Goal: Task Accomplishment & Management: Complete application form

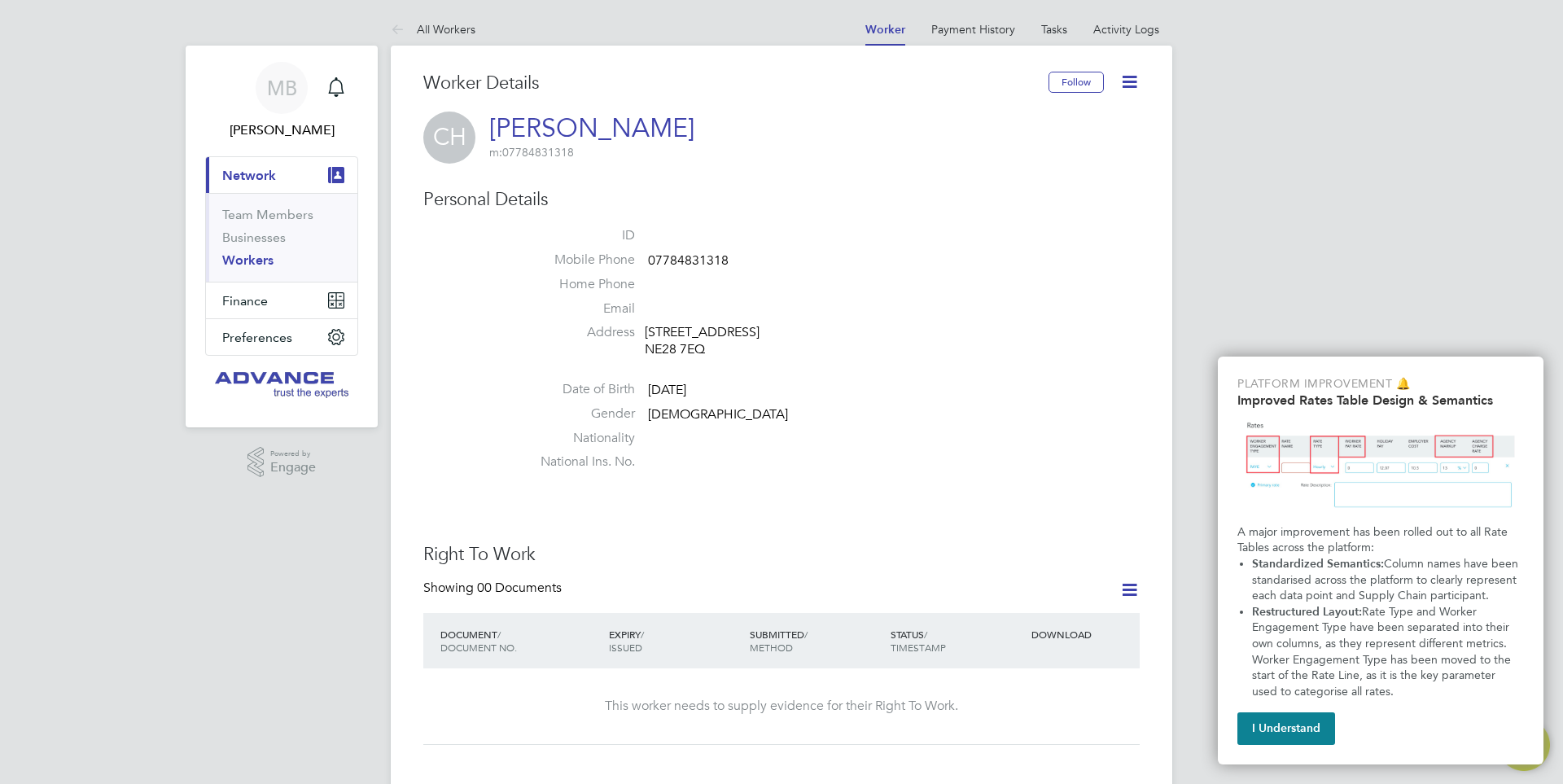
click at [676, 258] on span "07784831318" at bounding box center [689, 260] width 80 height 16
copy span "07784831318"
click at [681, 256] on span "07539388466" at bounding box center [689, 260] width 80 height 16
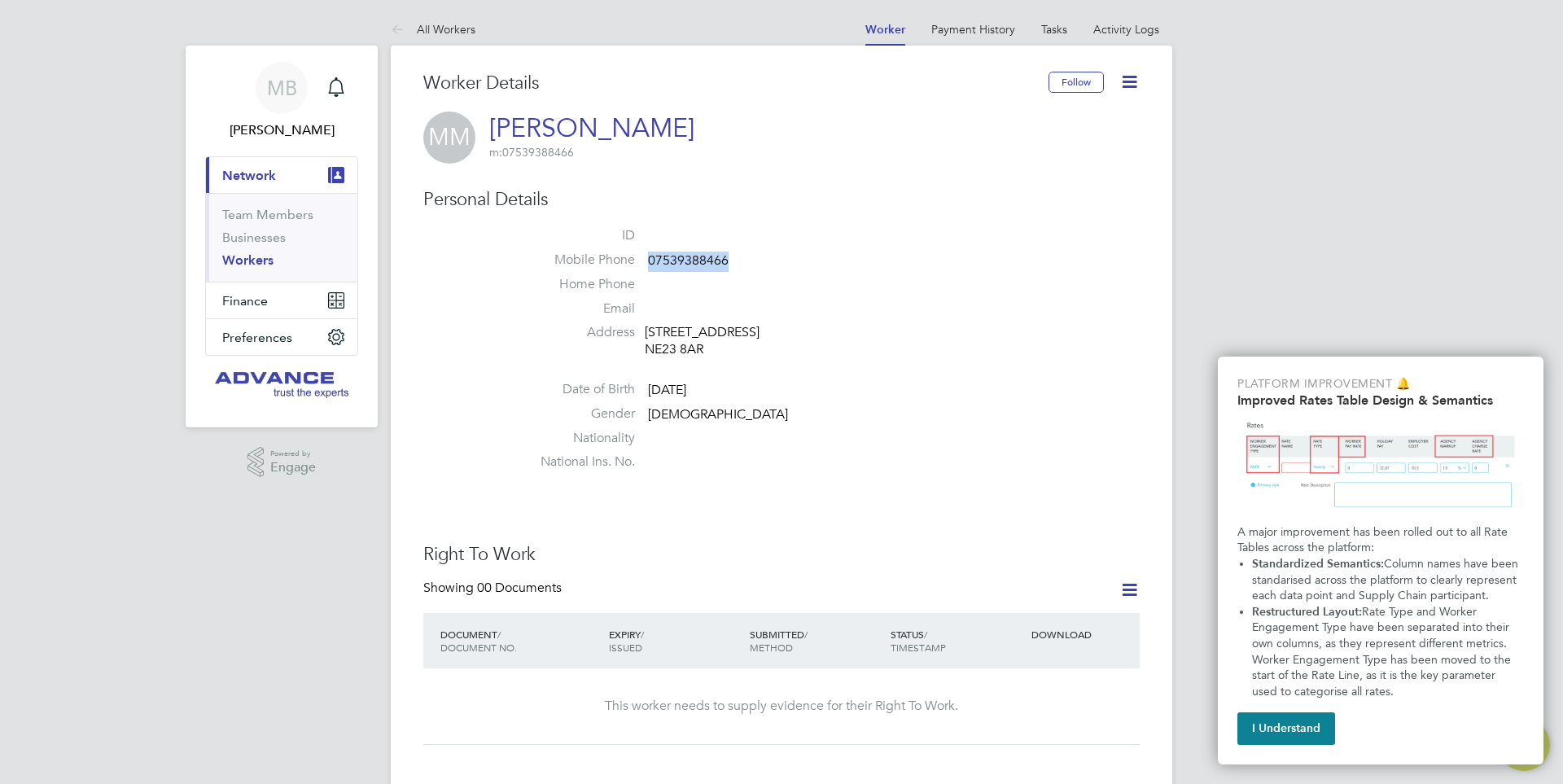
copy span "07539388466"
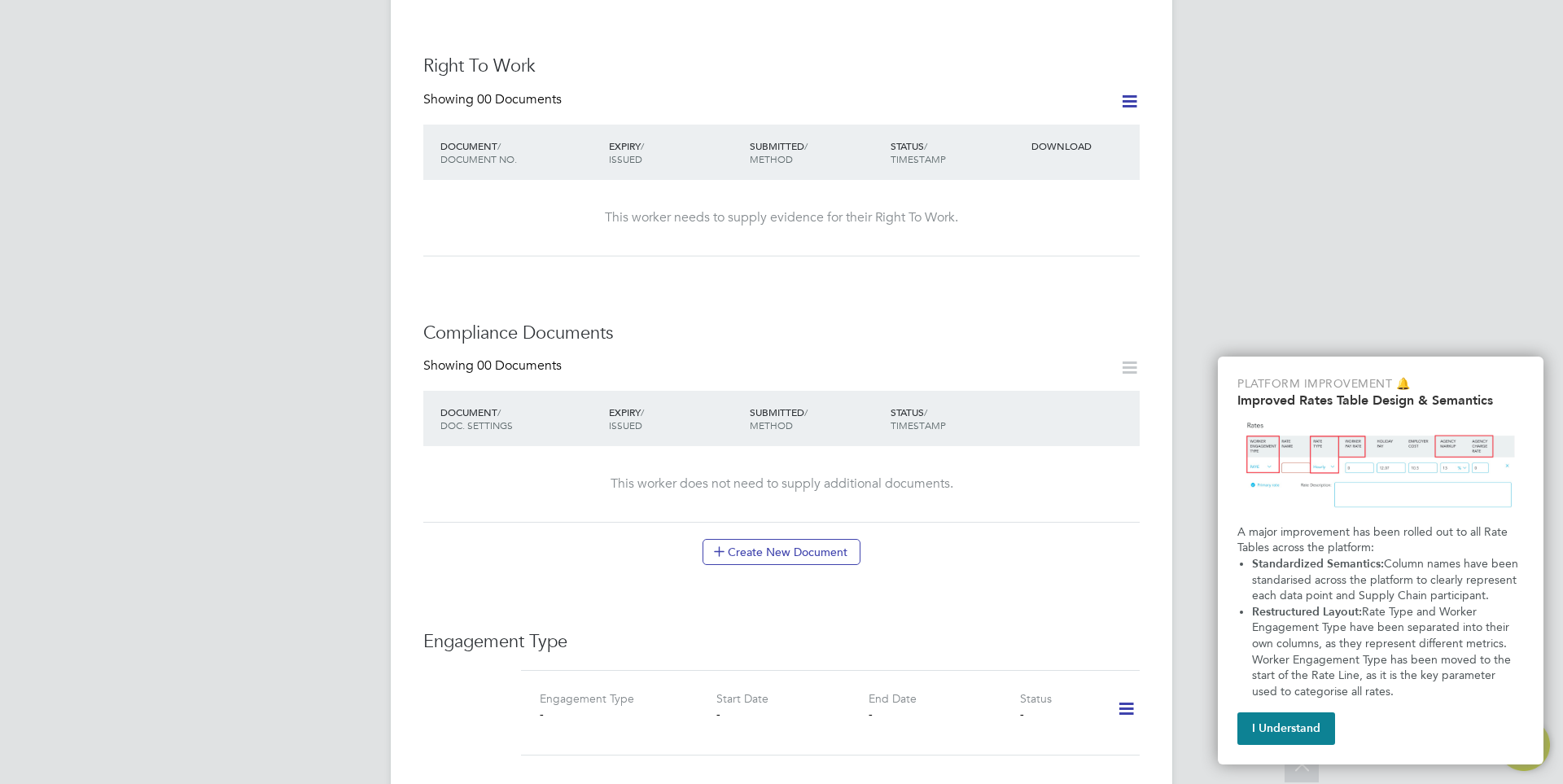
scroll to position [733, 0]
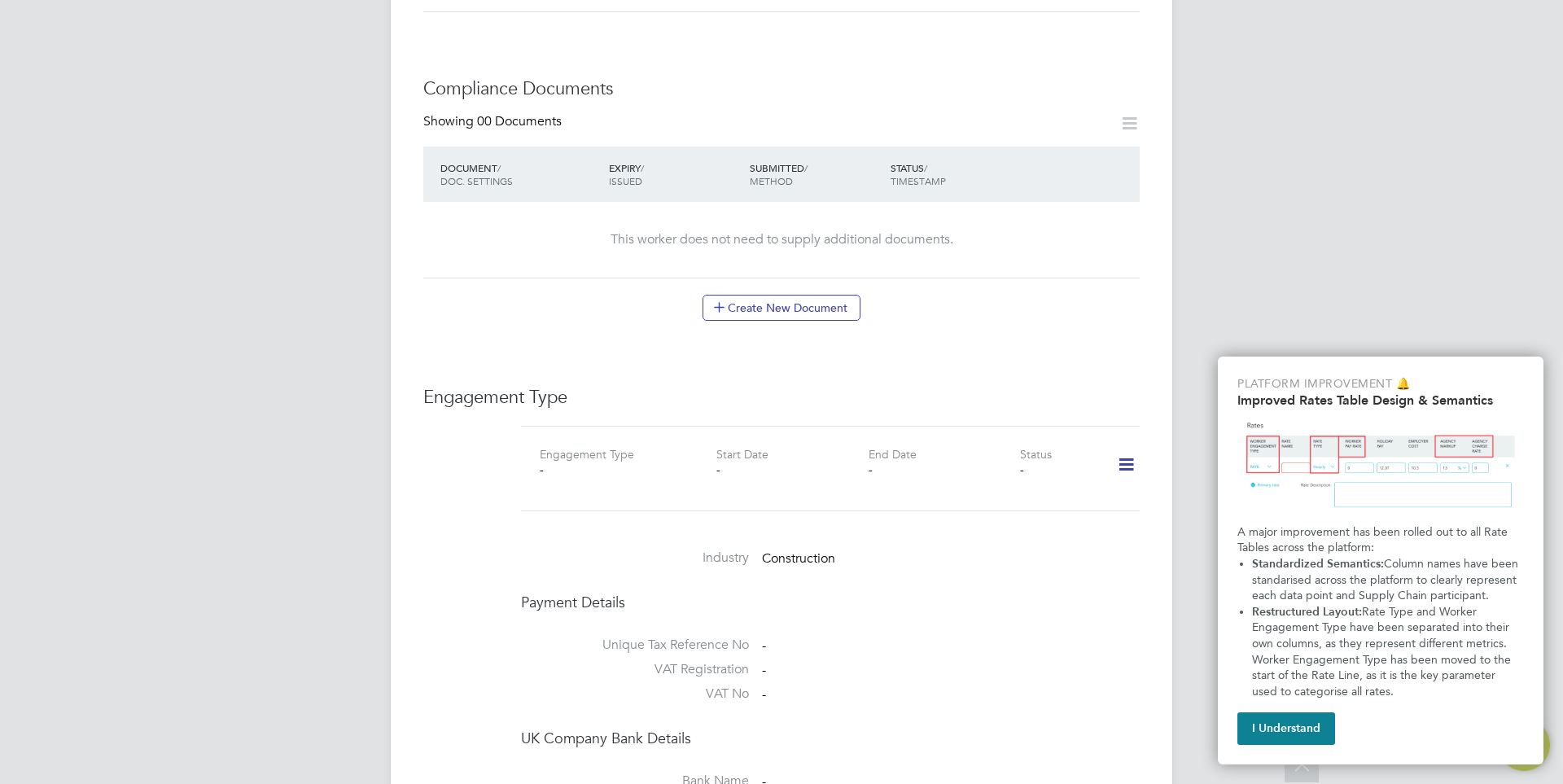
click at [1139, 474] on icon at bounding box center [1127, 465] width 29 height 38
click at [1008, 527] on li "Add Engagement Type" at bounding box center [1043, 534] width 185 height 22
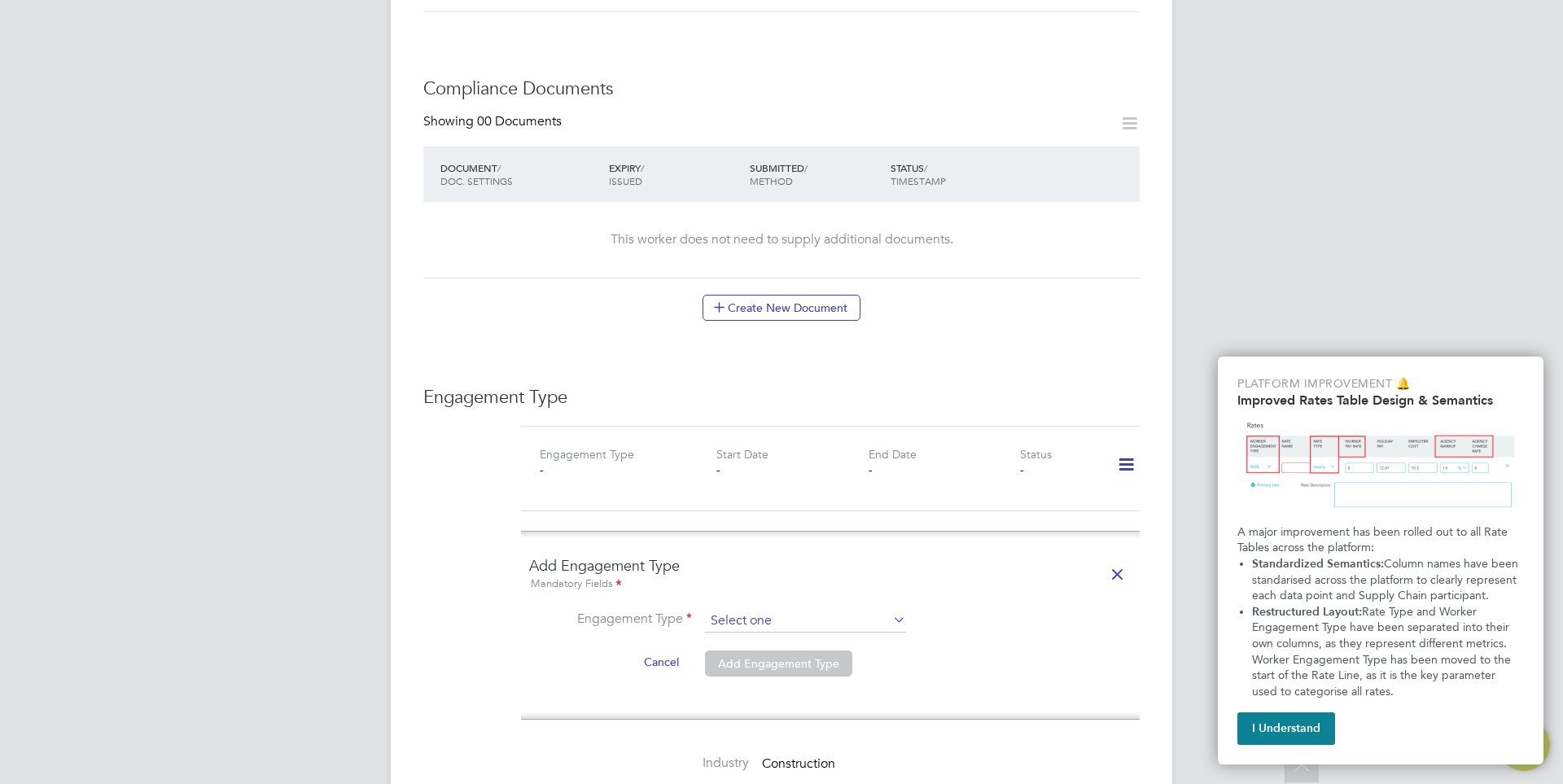
click at [881, 624] on input at bounding box center [806, 620] width 201 height 22
click at [745, 683] on li "Self-employed" at bounding box center [806, 690] width 203 height 23
type input "Self-employed"
click at [759, 657] on input at bounding box center [763, 661] width 115 height 24
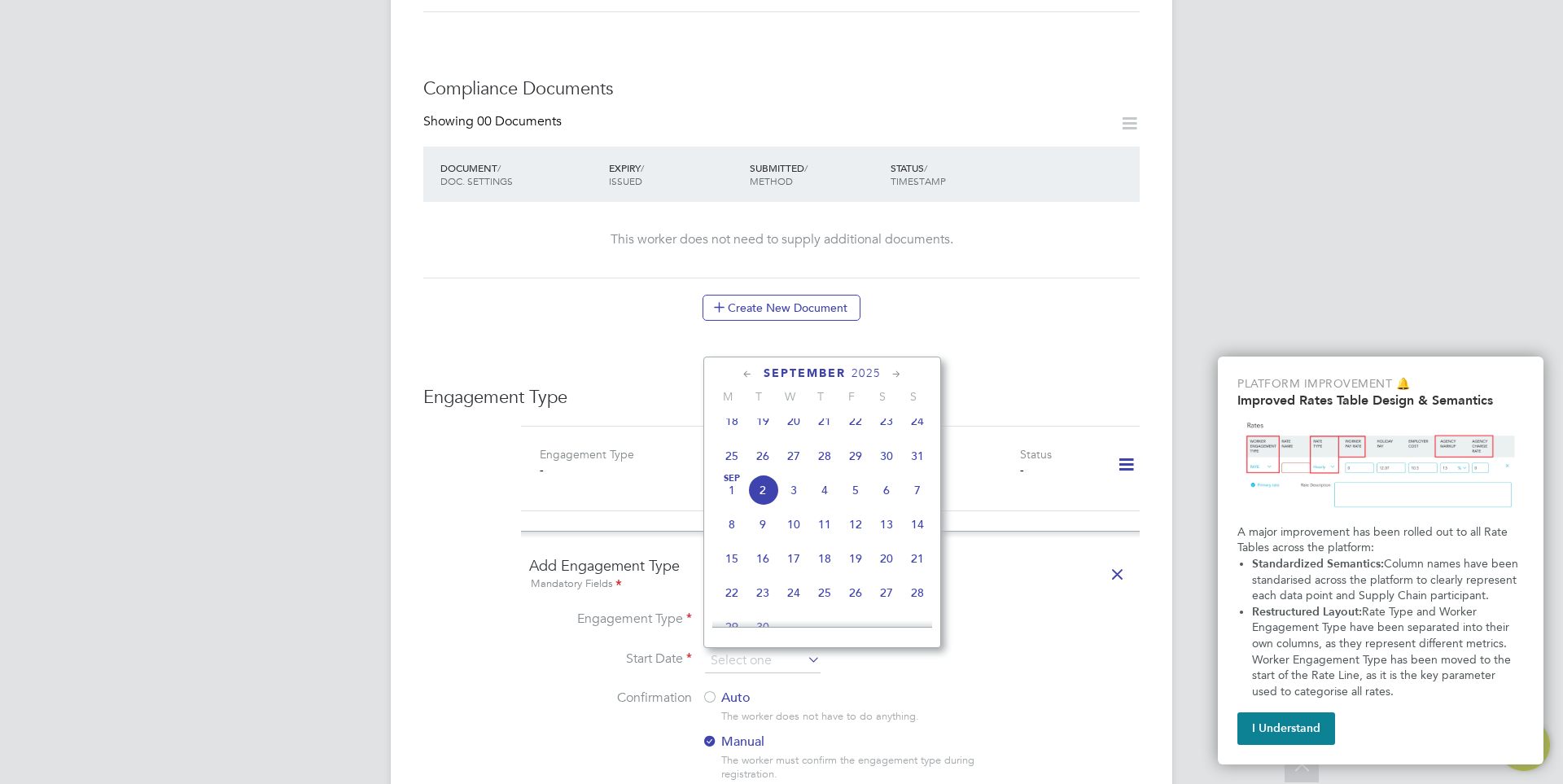
click at [760, 464] on span "26" at bounding box center [763, 456] width 31 height 31
type input "26 Aug 2025"
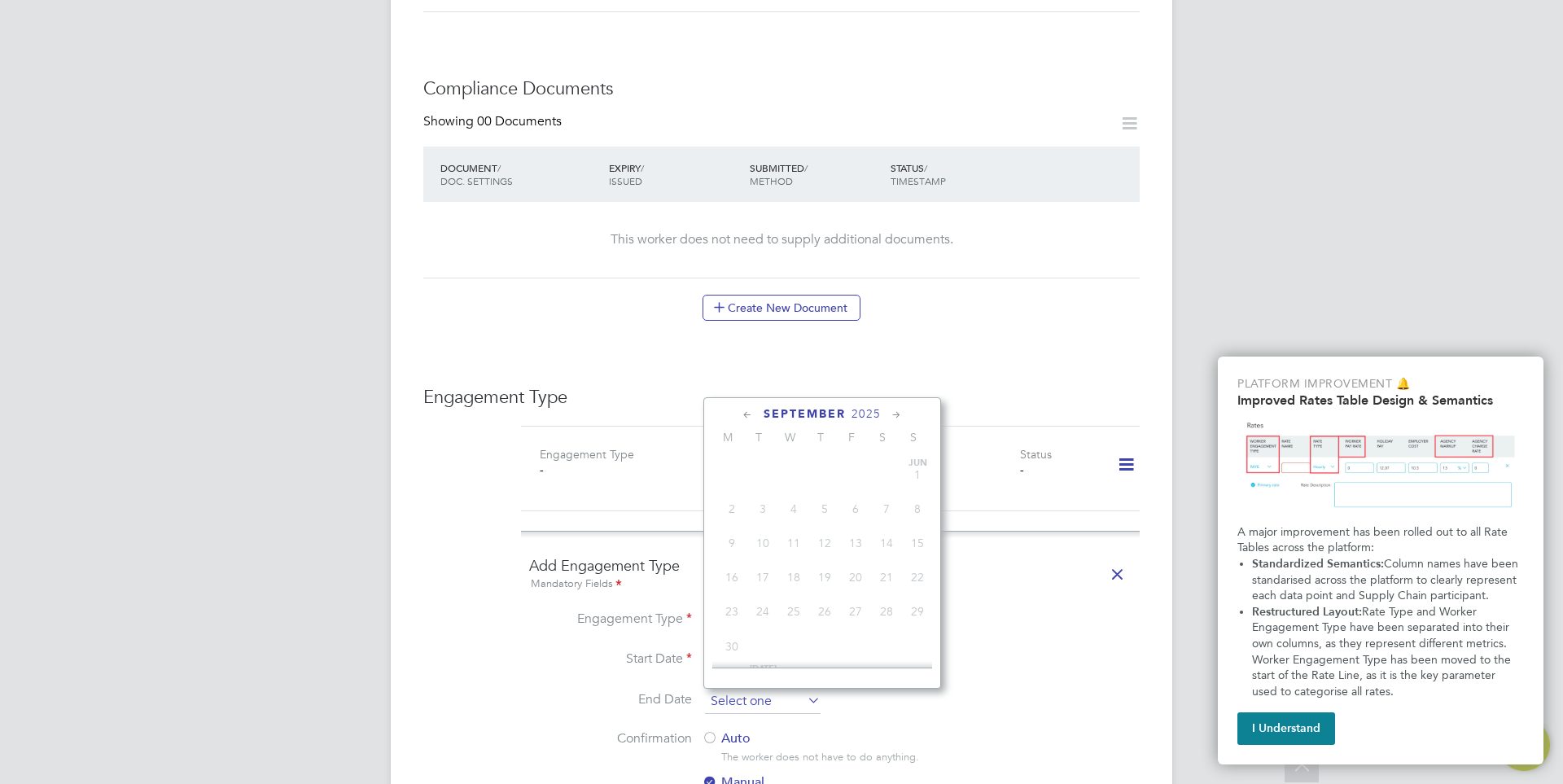
click at [773, 697] on input at bounding box center [763, 701] width 115 height 24
click at [856, 544] on span "5" at bounding box center [856, 530] width 31 height 31
type input "05 Sep 2025"
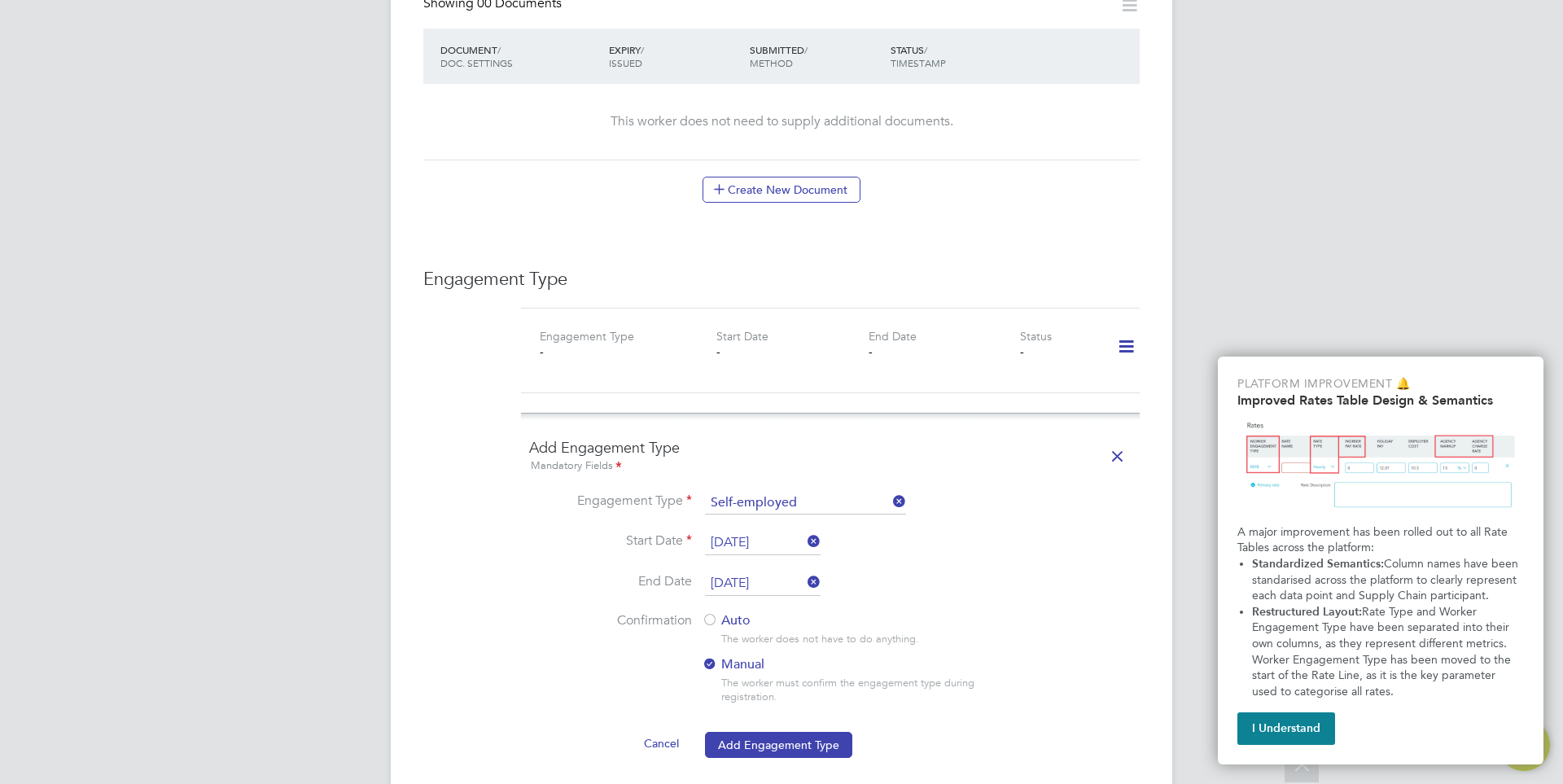
scroll to position [977, 0]
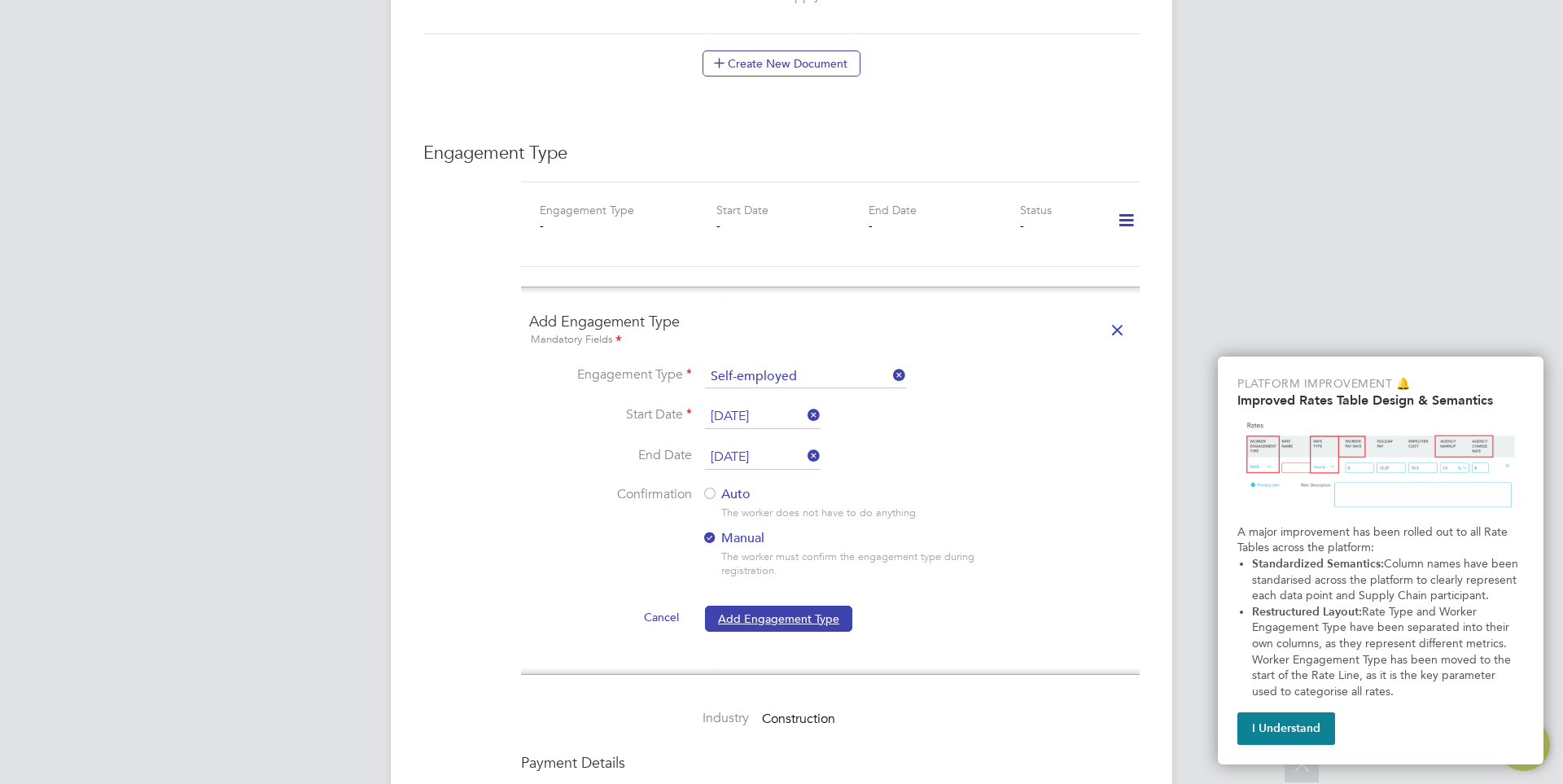
click at [758, 620] on button "Add Engagement Type" at bounding box center [779, 618] width 148 height 26
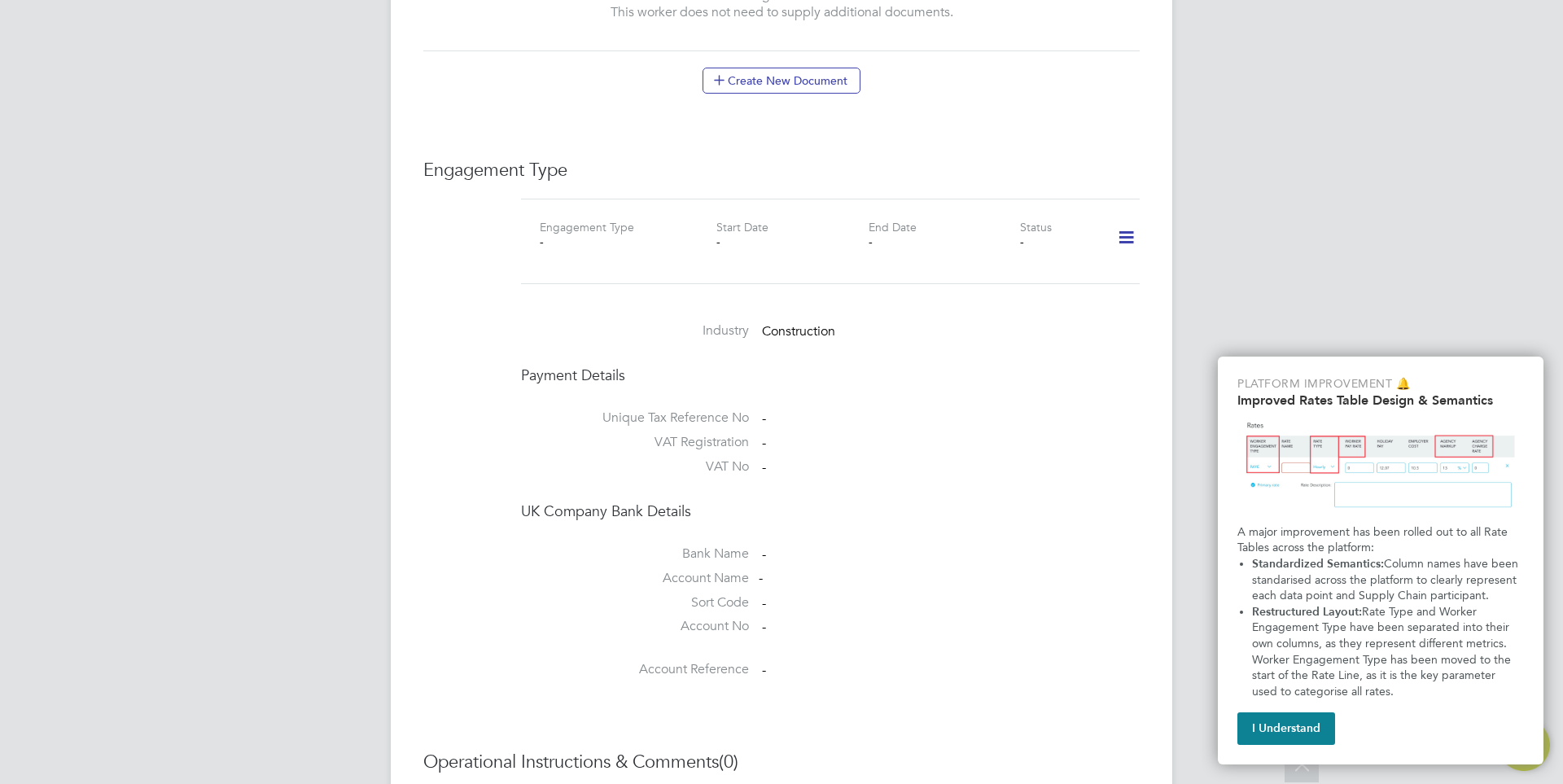
scroll to position [994, 0]
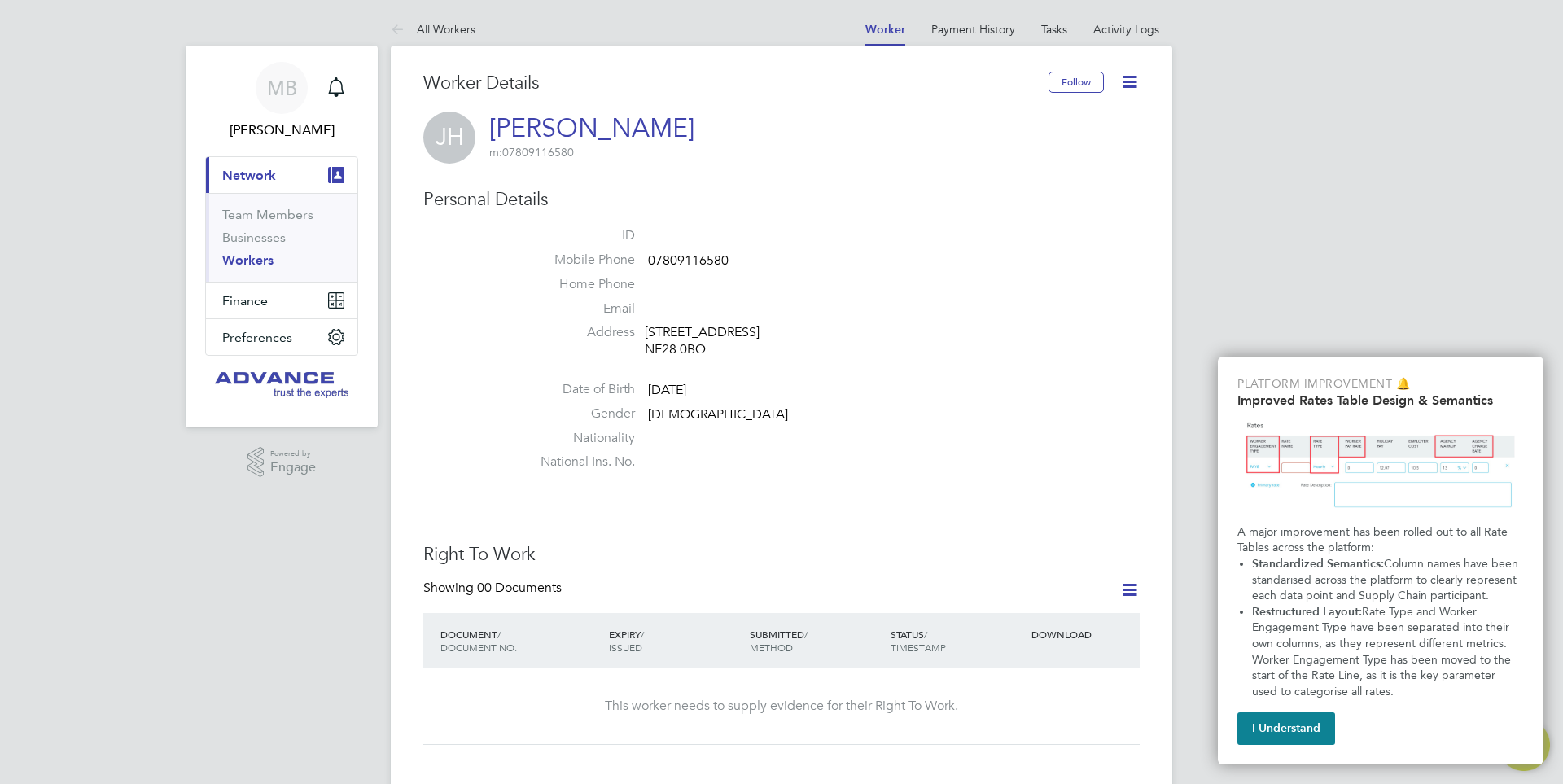
click at [709, 259] on span "07809116580" at bounding box center [689, 260] width 80 height 16
copy span "07809116580"
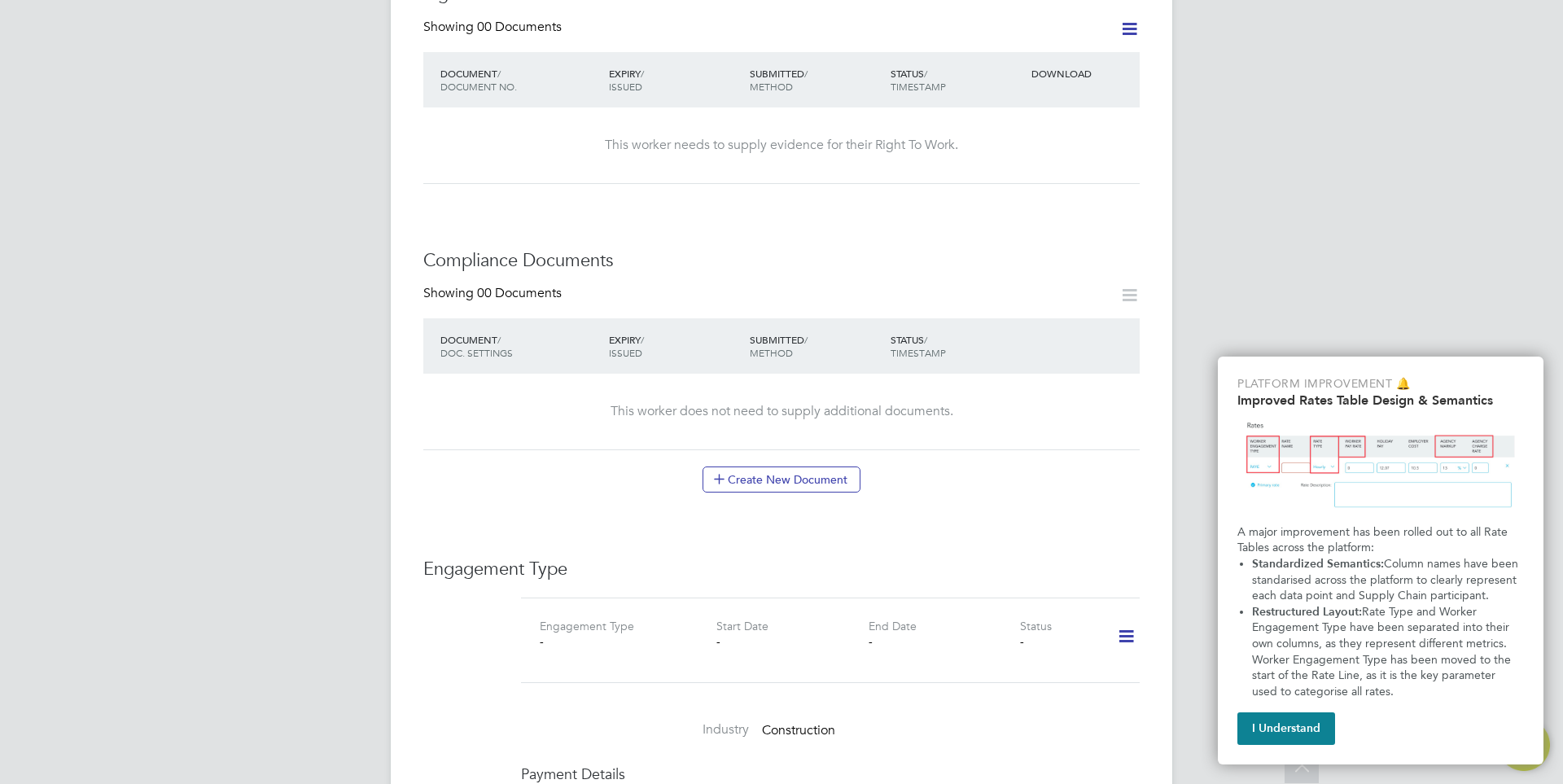
scroll to position [733, 0]
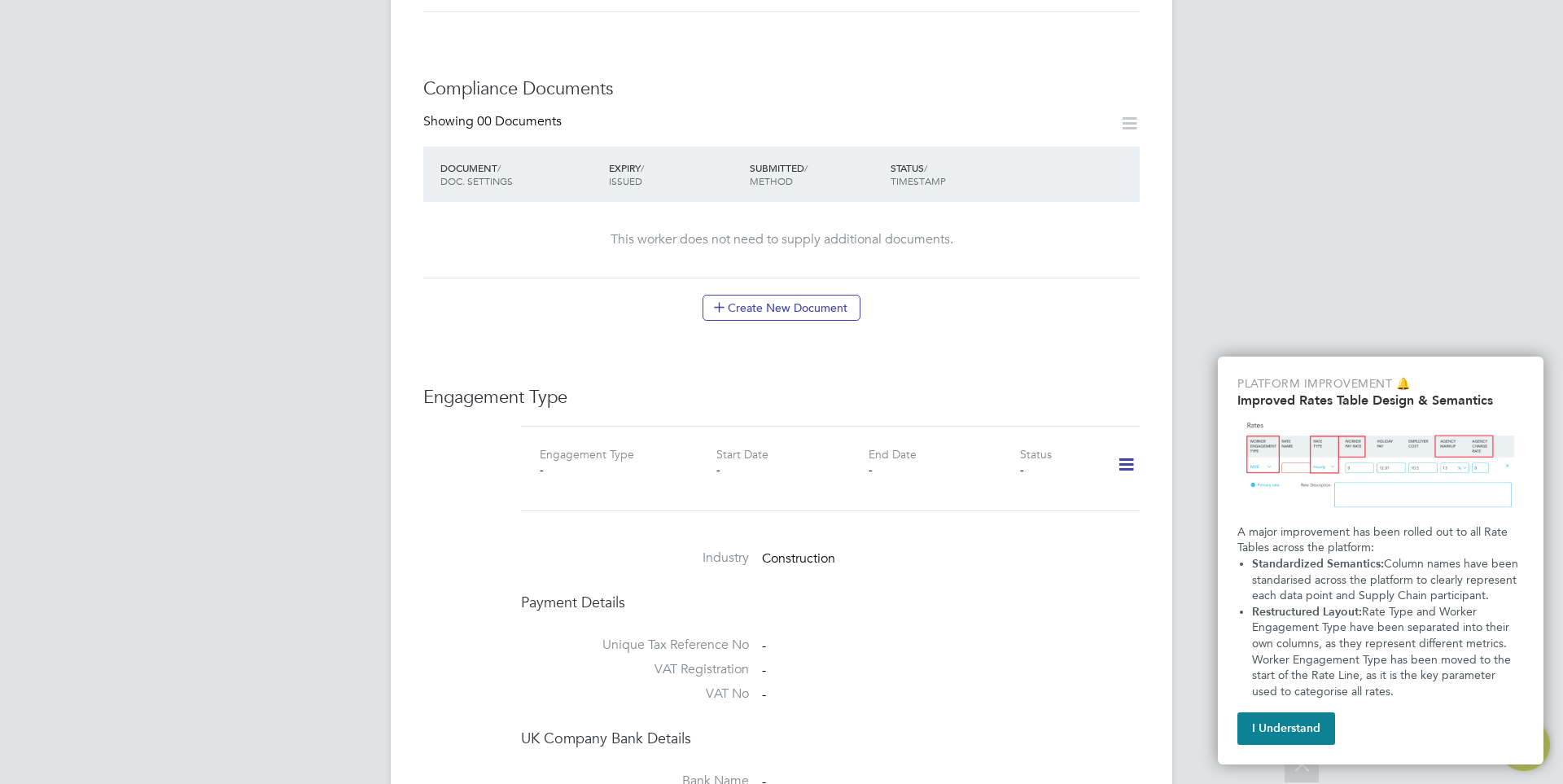
click at [1131, 455] on icon at bounding box center [1127, 465] width 29 height 38
click at [983, 542] on li "Add Engagement Type" at bounding box center [1043, 534] width 185 height 22
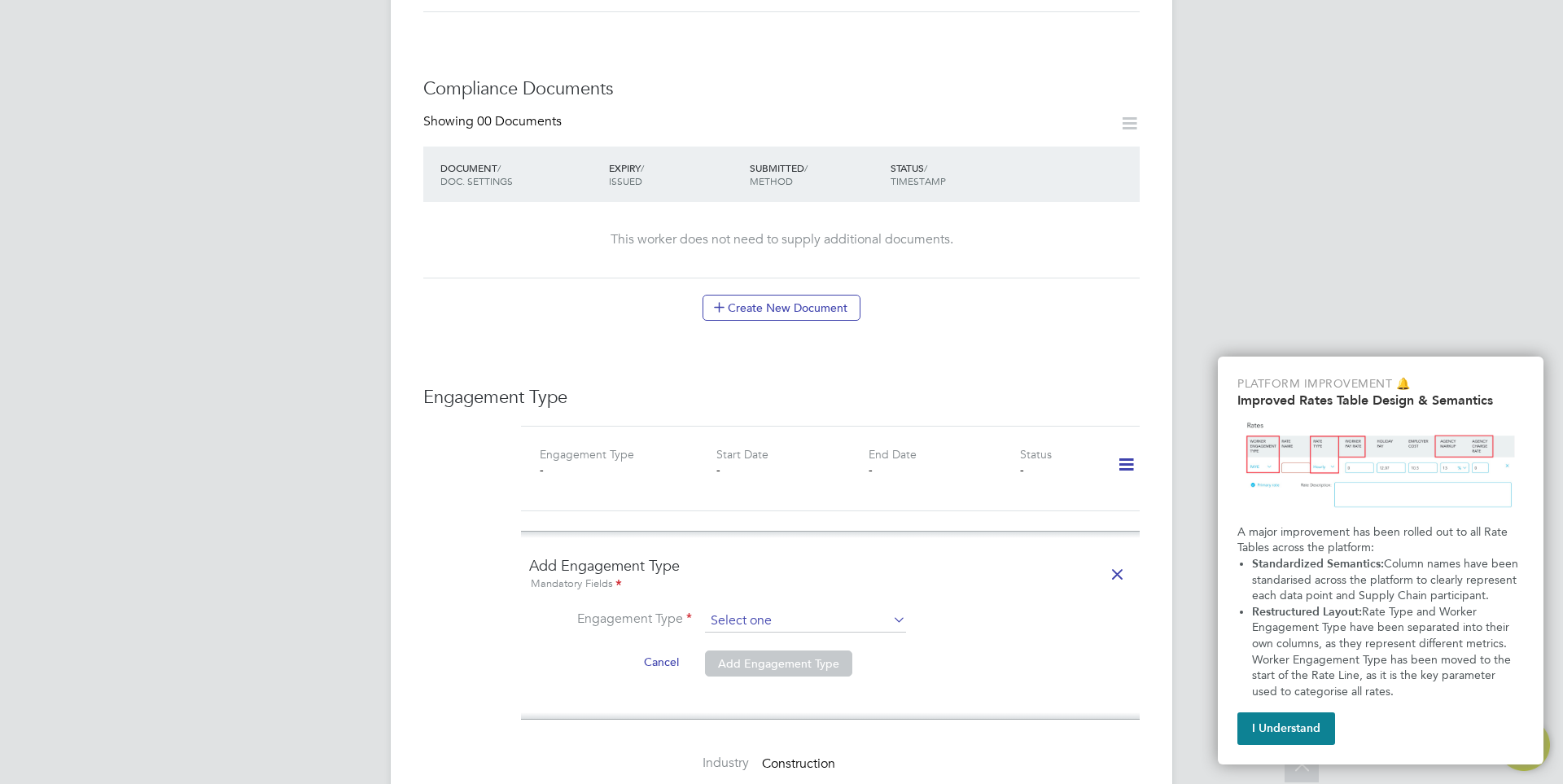
click at [811, 625] on input at bounding box center [806, 620] width 201 height 22
click at [767, 667] on li "PAYE Direct" at bounding box center [806, 667] width 203 height 23
type input "PAYE Direct"
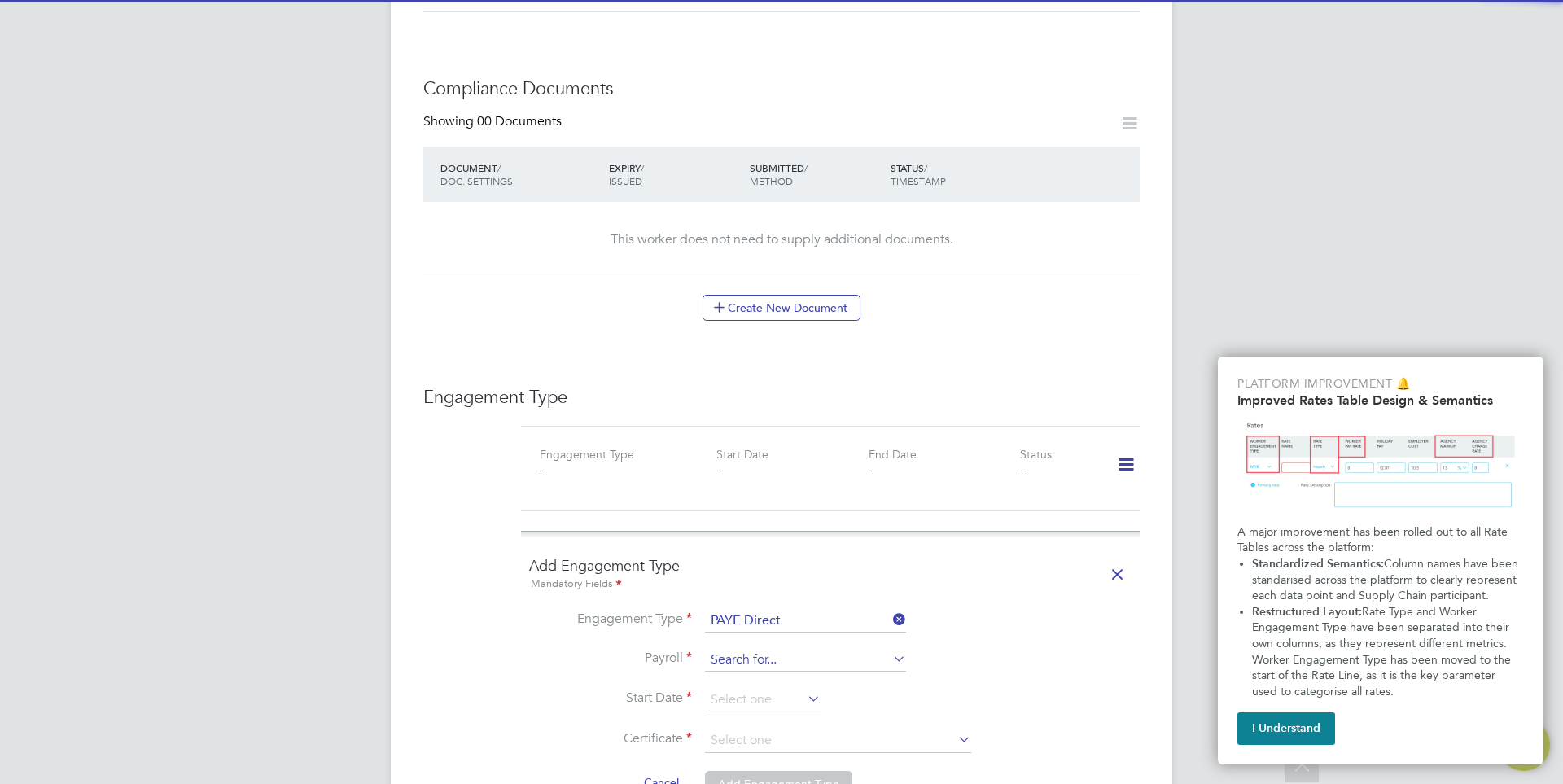
click at [795, 668] on input at bounding box center [806, 660] width 201 height 22
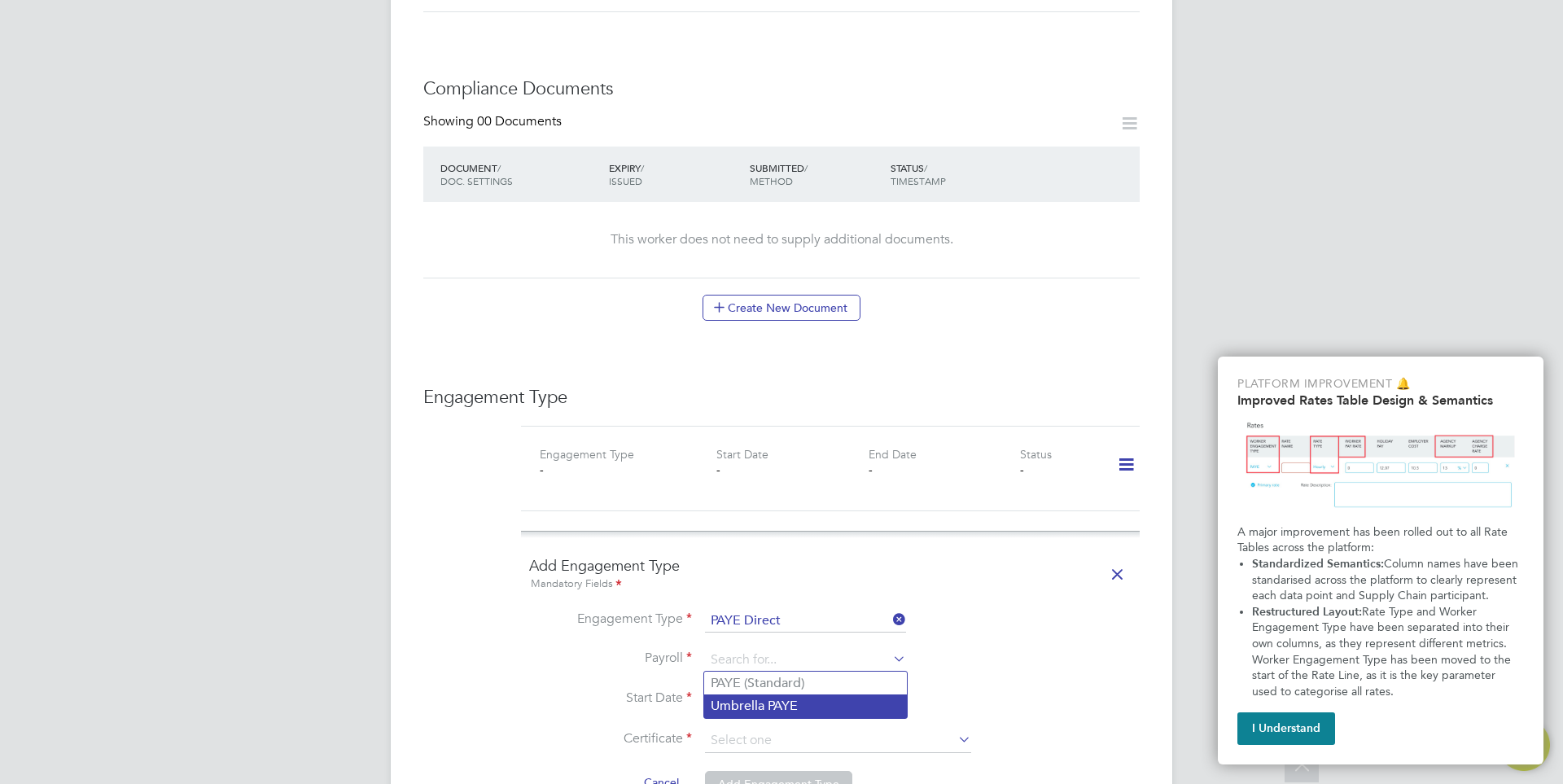
click at [776, 696] on li "Umbrella PAYE" at bounding box center [806, 706] width 203 height 23
type input "Umbrella PAYE"
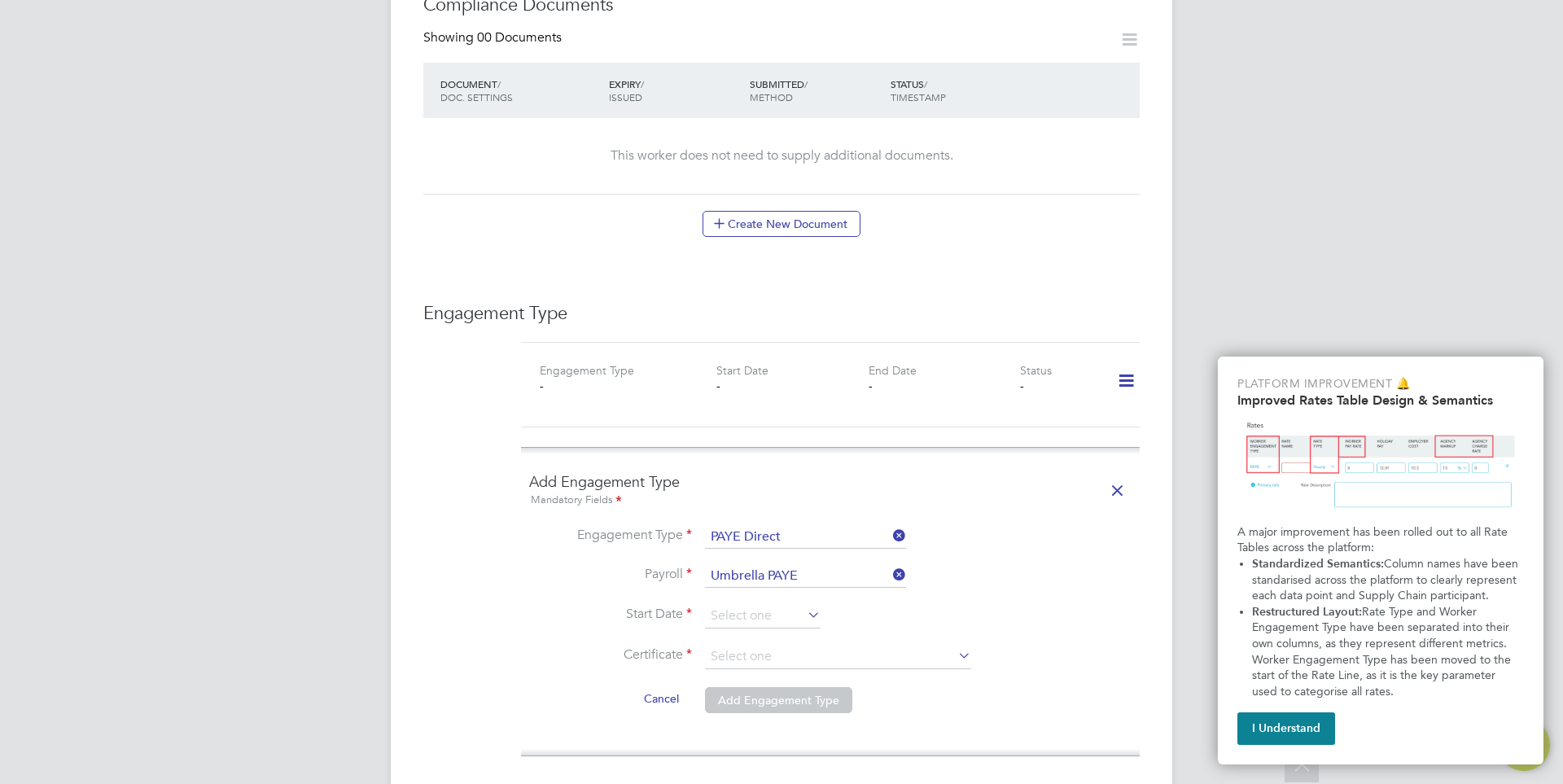
scroll to position [896, 0]
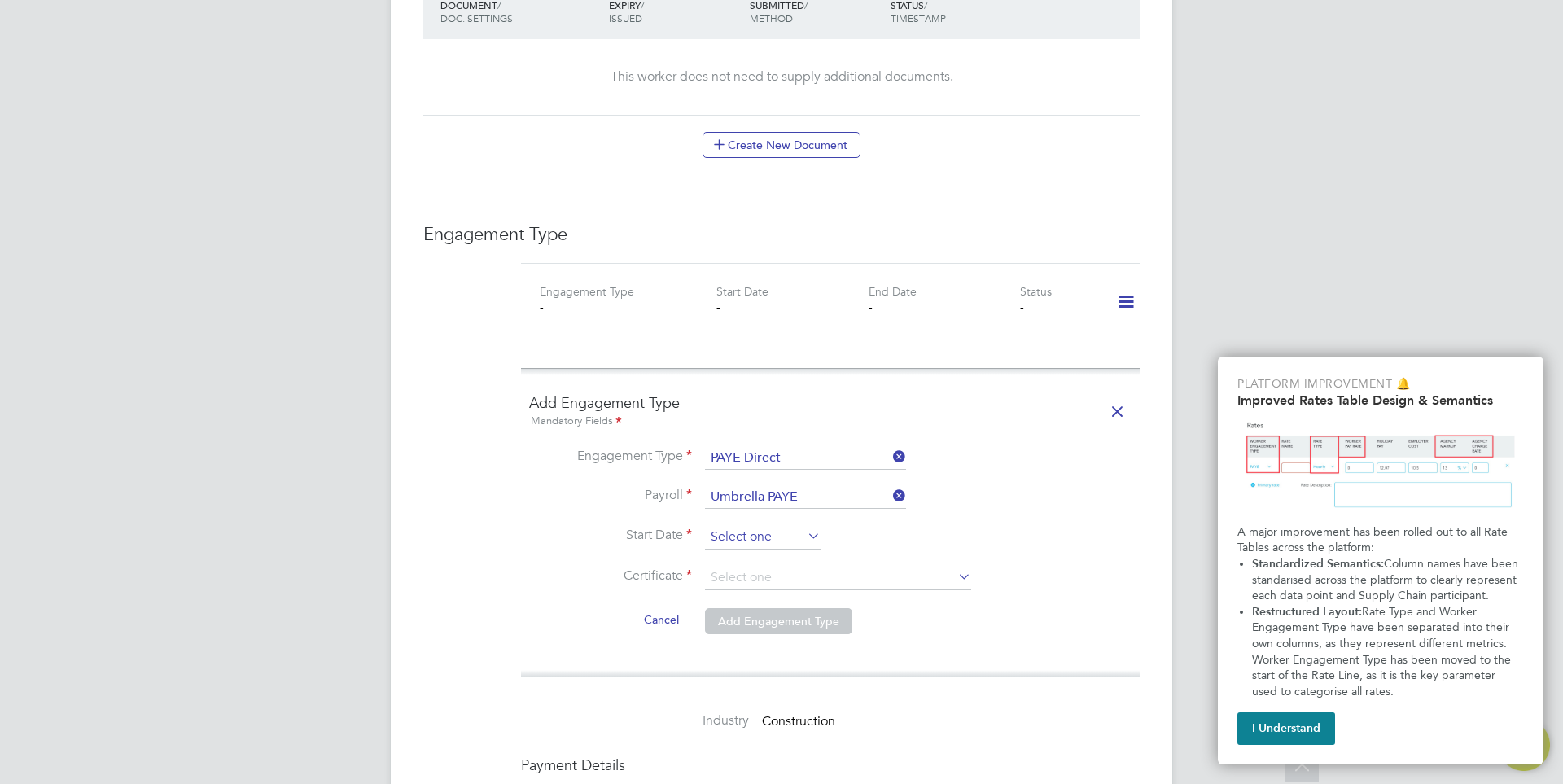
click at [774, 540] on input at bounding box center [763, 536] width 115 height 24
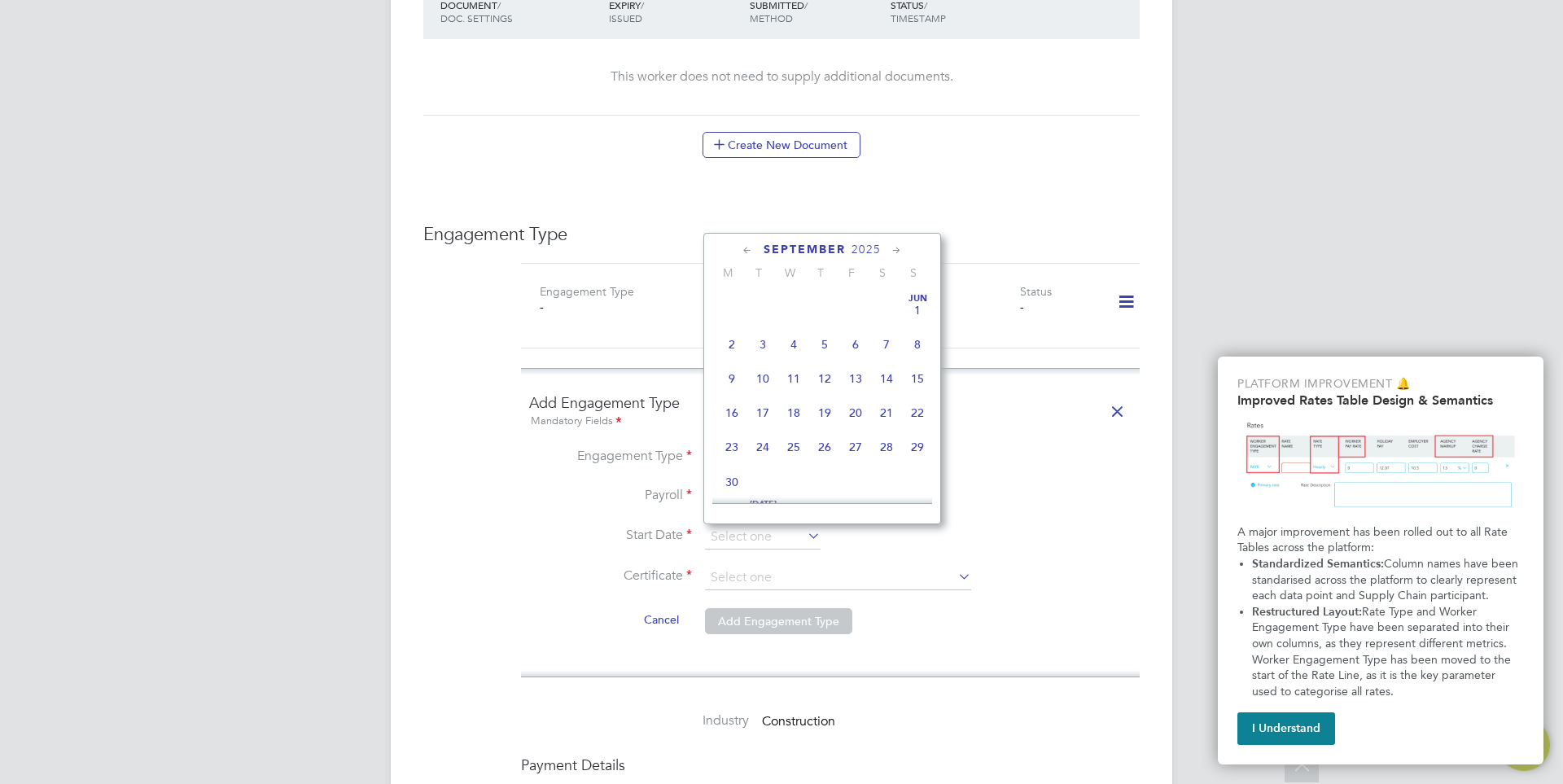
scroll to position [493, 0]
click at [766, 341] on span "26" at bounding box center [763, 332] width 31 height 31
type input "26 Aug 2025"
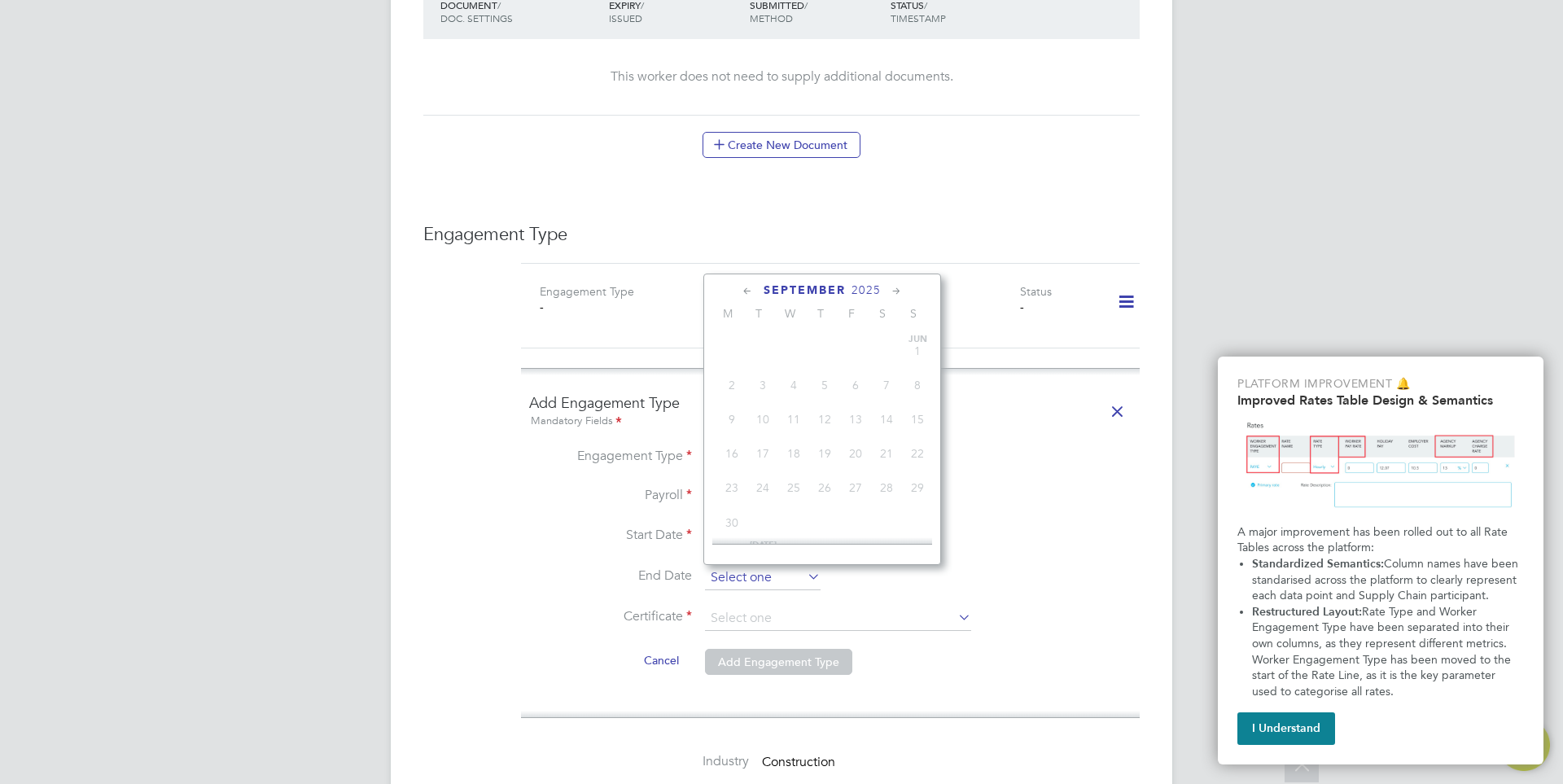
click at [748, 583] on input at bounding box center [763, 577] width 115 height 24
click at [856, 418] on span "5" at bounding box center [856, 407] width 31 height 31
type input "05 Sep 2025"
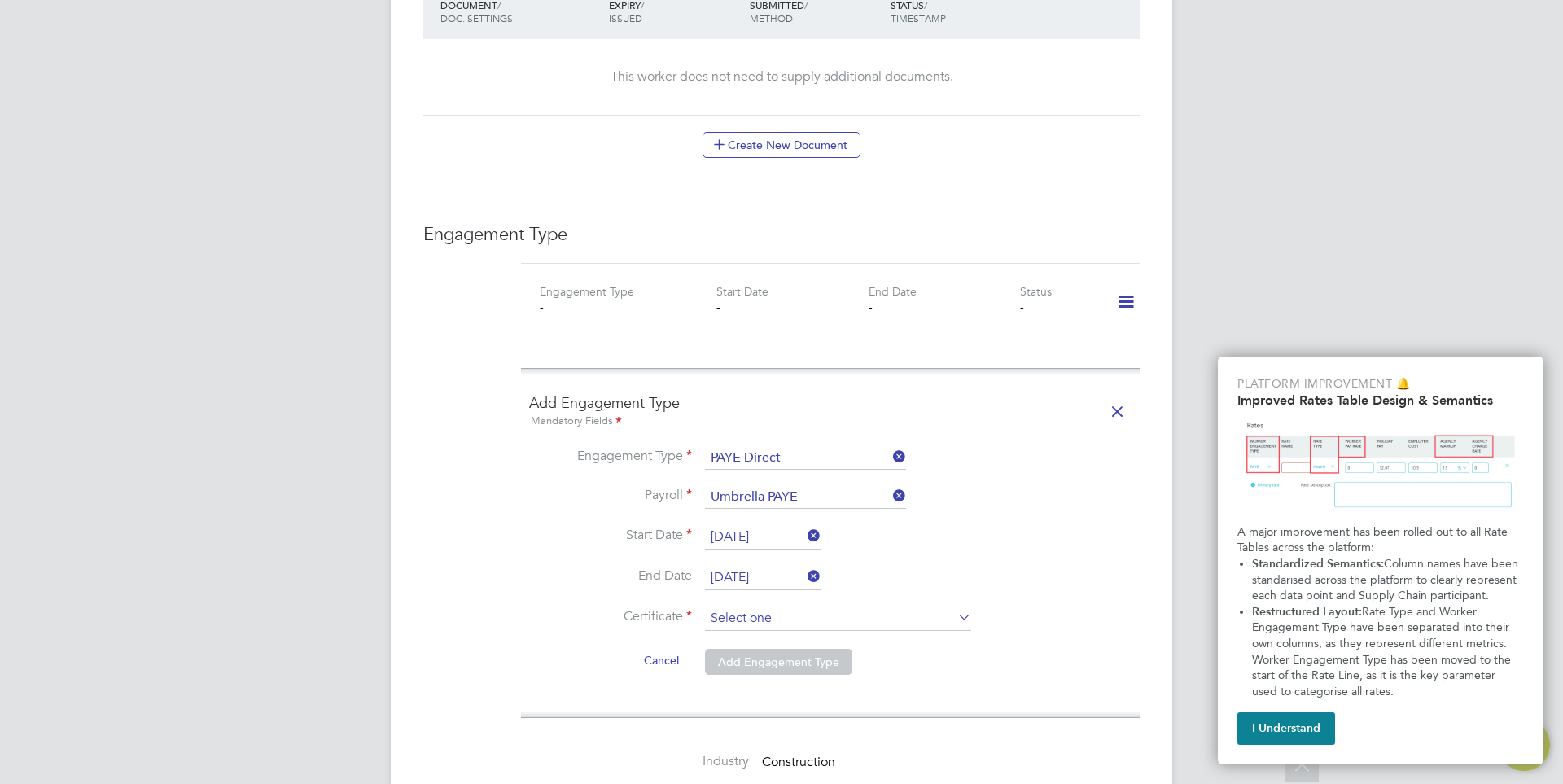
click at [793, 626] on input at bounding box center [839, 618] width 266 height 24
click at [767, 685] on li "Don't know" at bounding box center [839, 684] width 268 height 21
type input "Don't know"
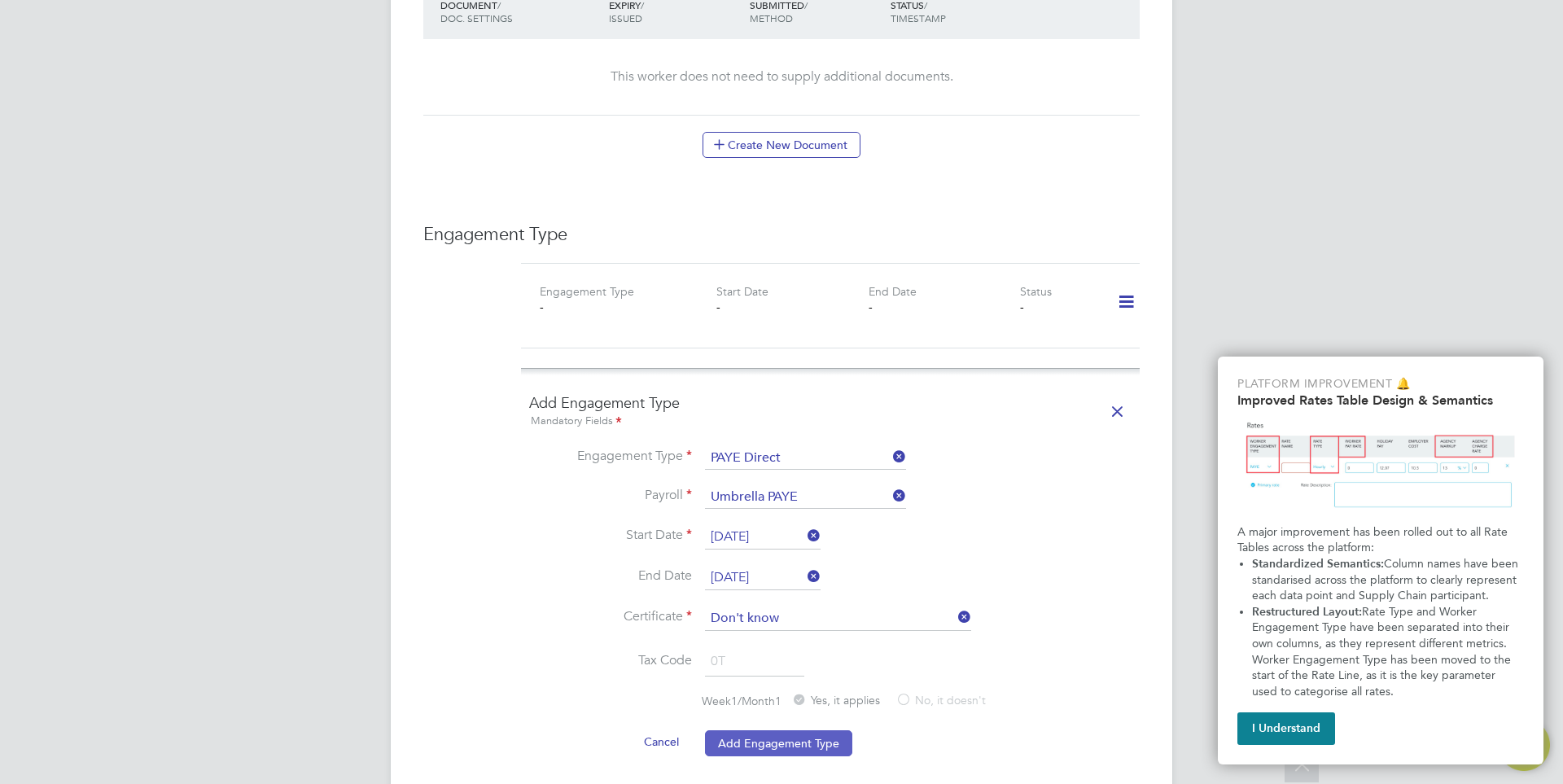
click at [779, 749] on button "Add Engagement Type" at bounding box center [779, 743] width 148 height 26
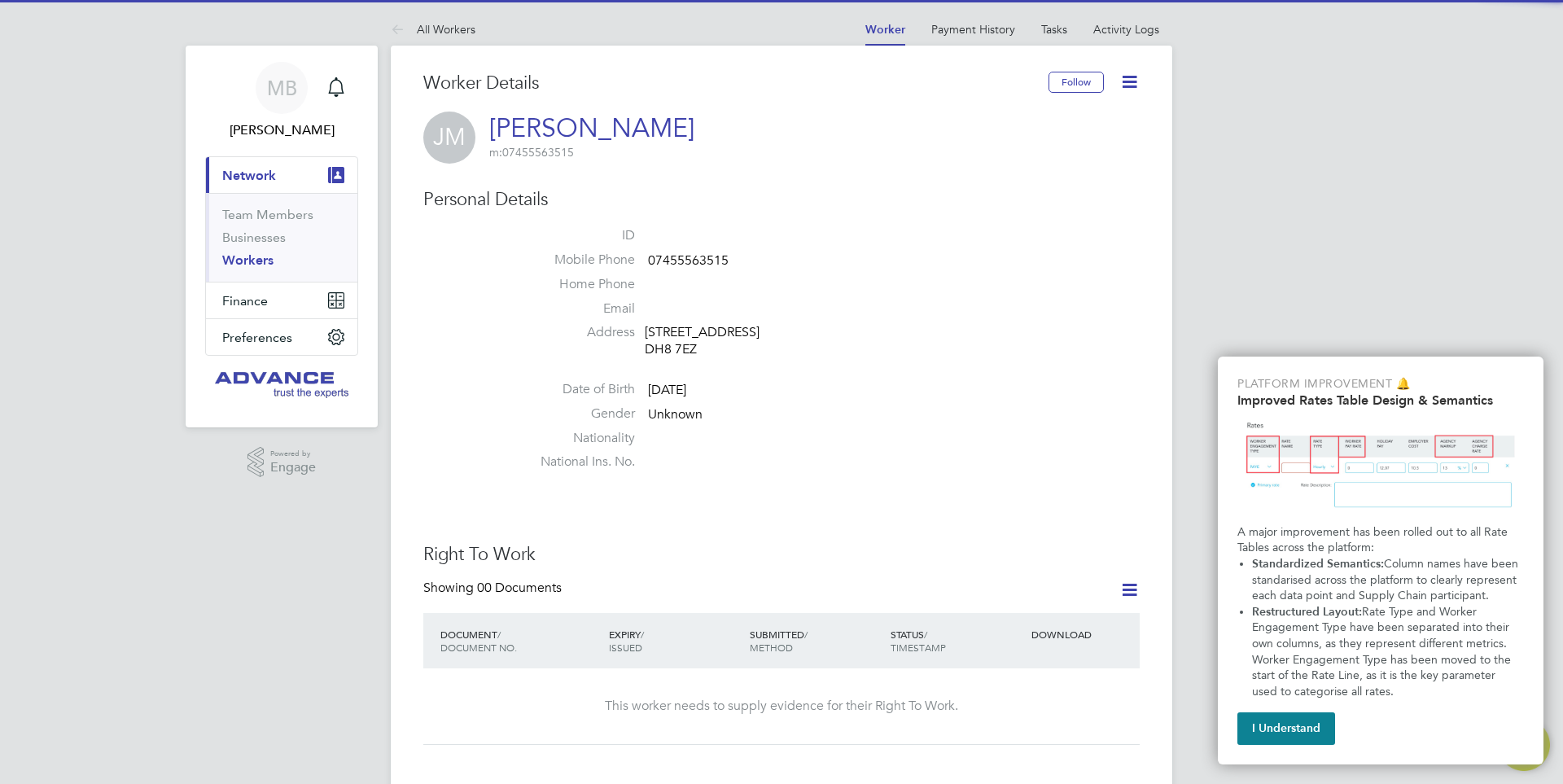
click at [704, 259] on span "07455563515" at bounding box center [689, 260] width 80 height 16
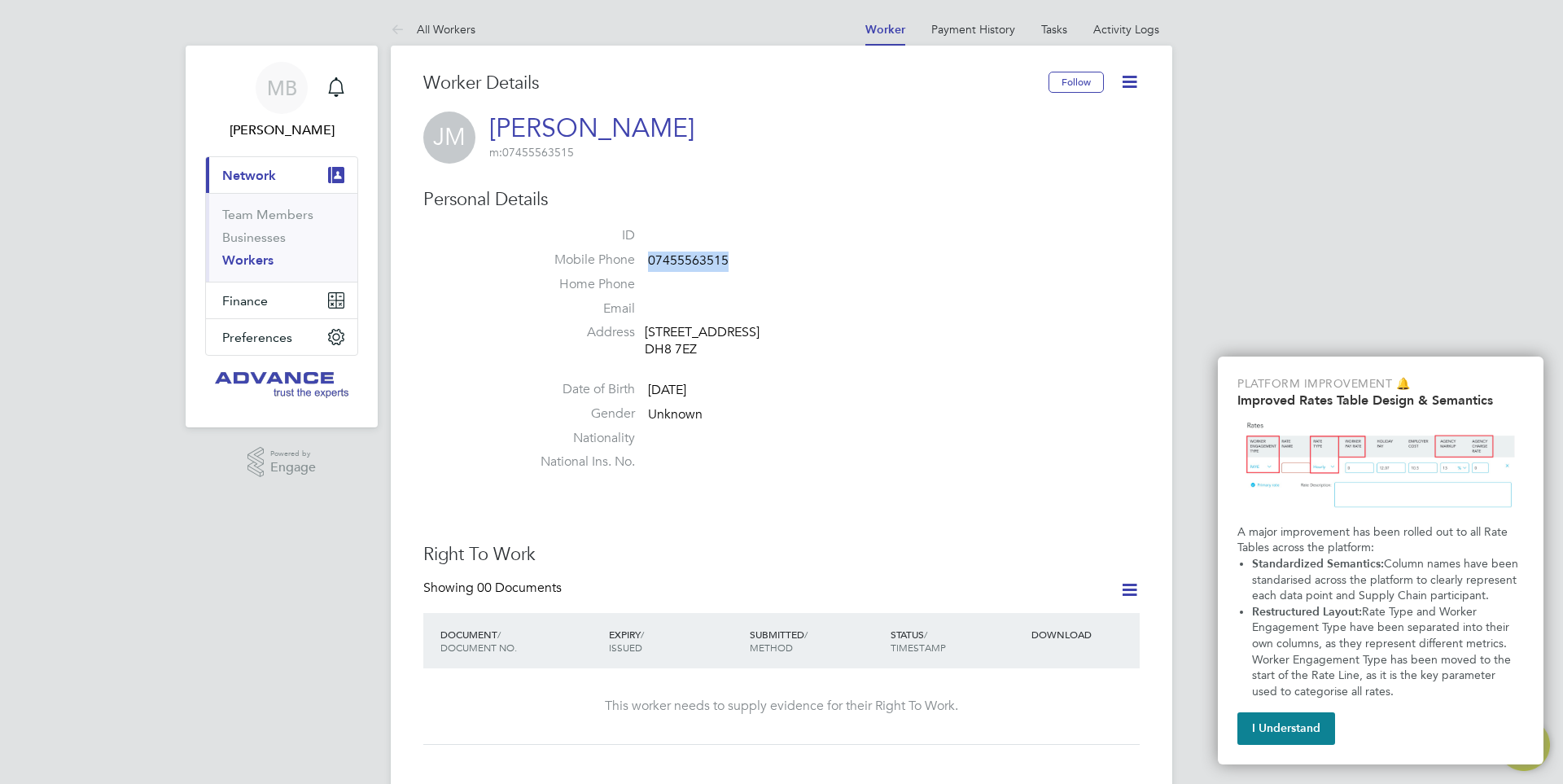
copy span "07455563515"
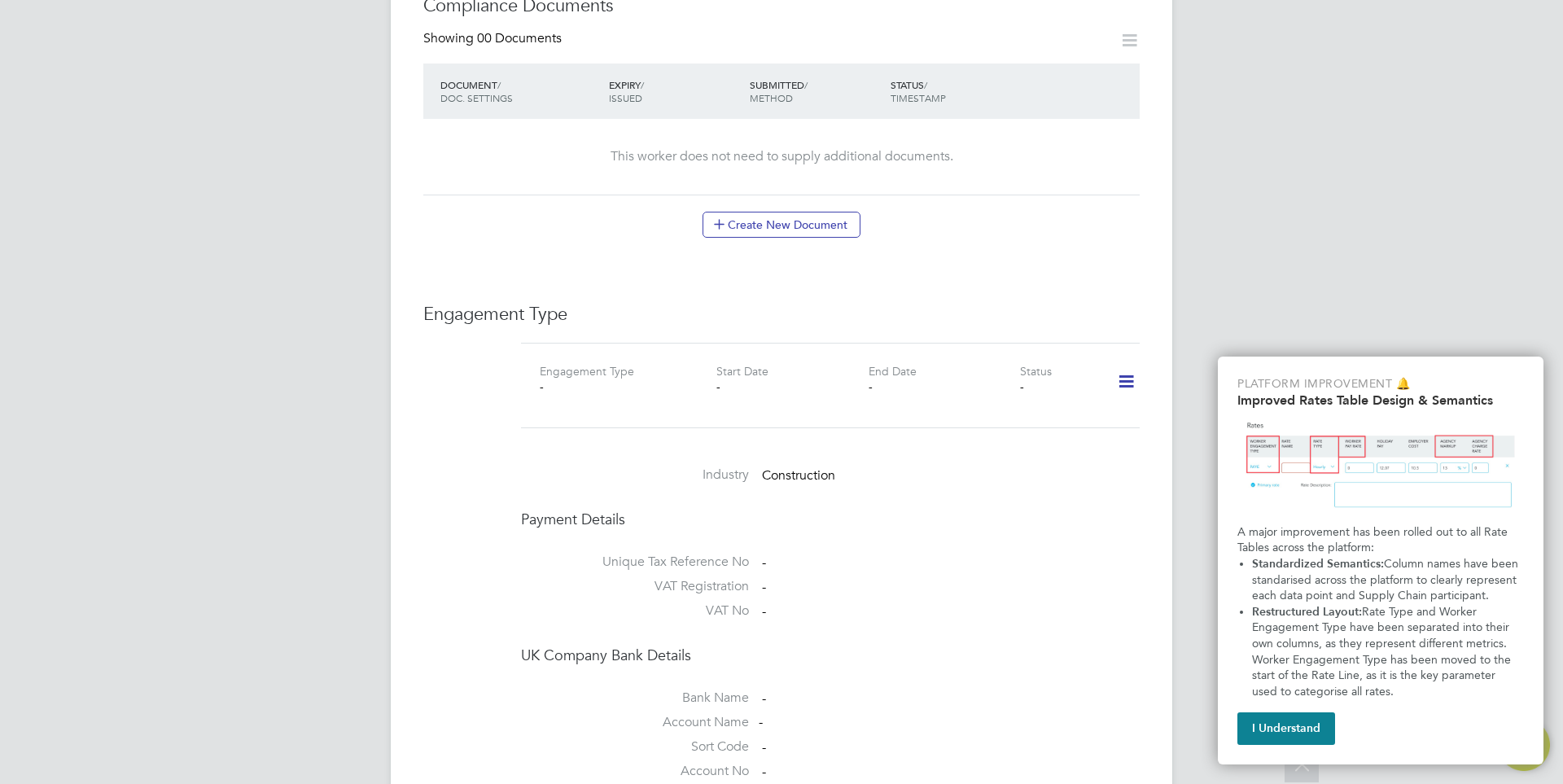
scroll to position [814, 0]
click at [1128, 374] on icon at bounding box center [1127, 384] width 29 height 38
click at [1015, 449] on li "Add Engagement Type" at bounding box center [1043, 452] width 185 height 22
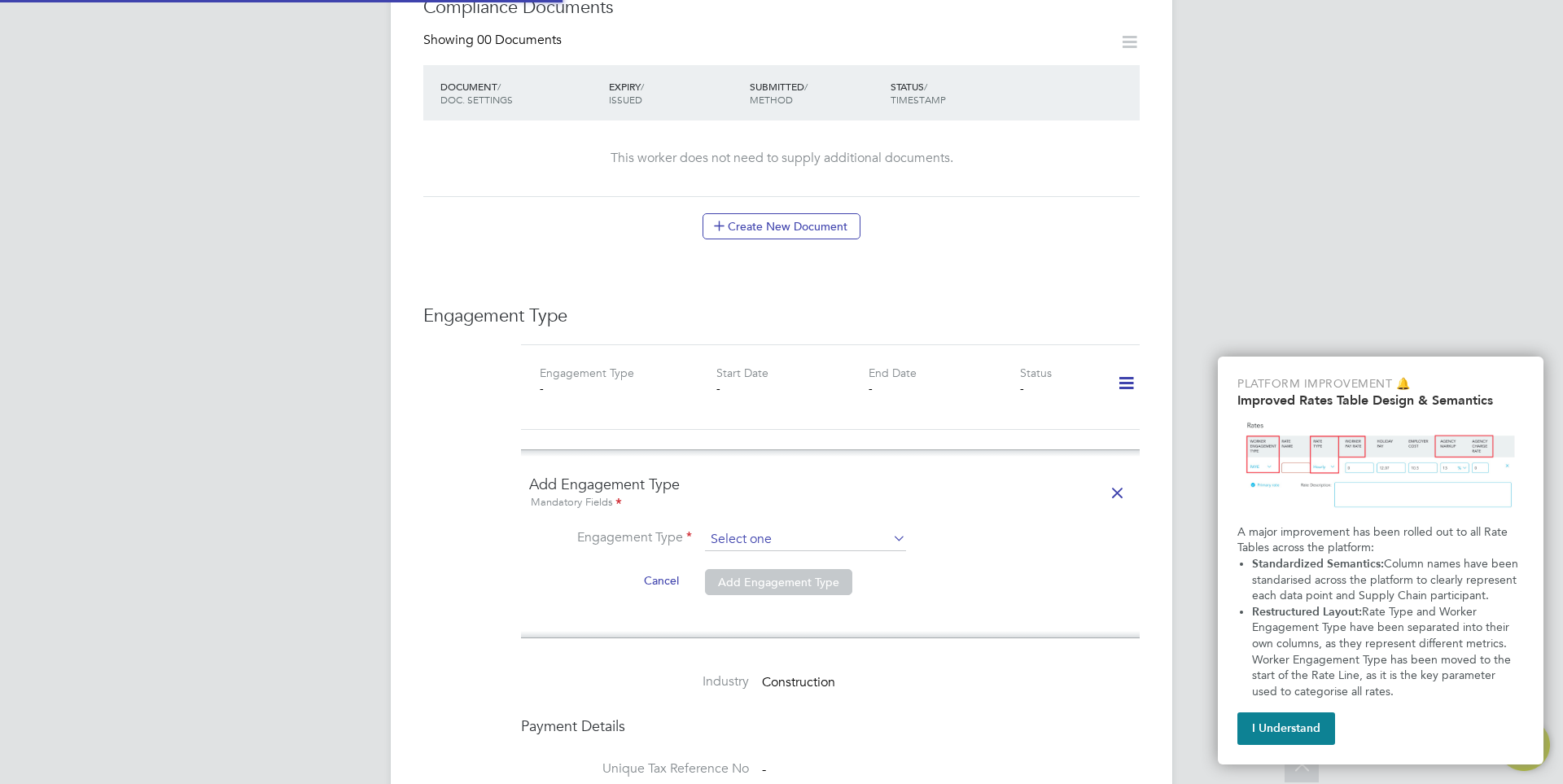
click at [881, 543] on input at bounding box center [806, 539] width 201 height 22
click at [760, 610] on li "Self-employed" at bounding box center [806, 609] width 203 height 23
type input "Self-employed"
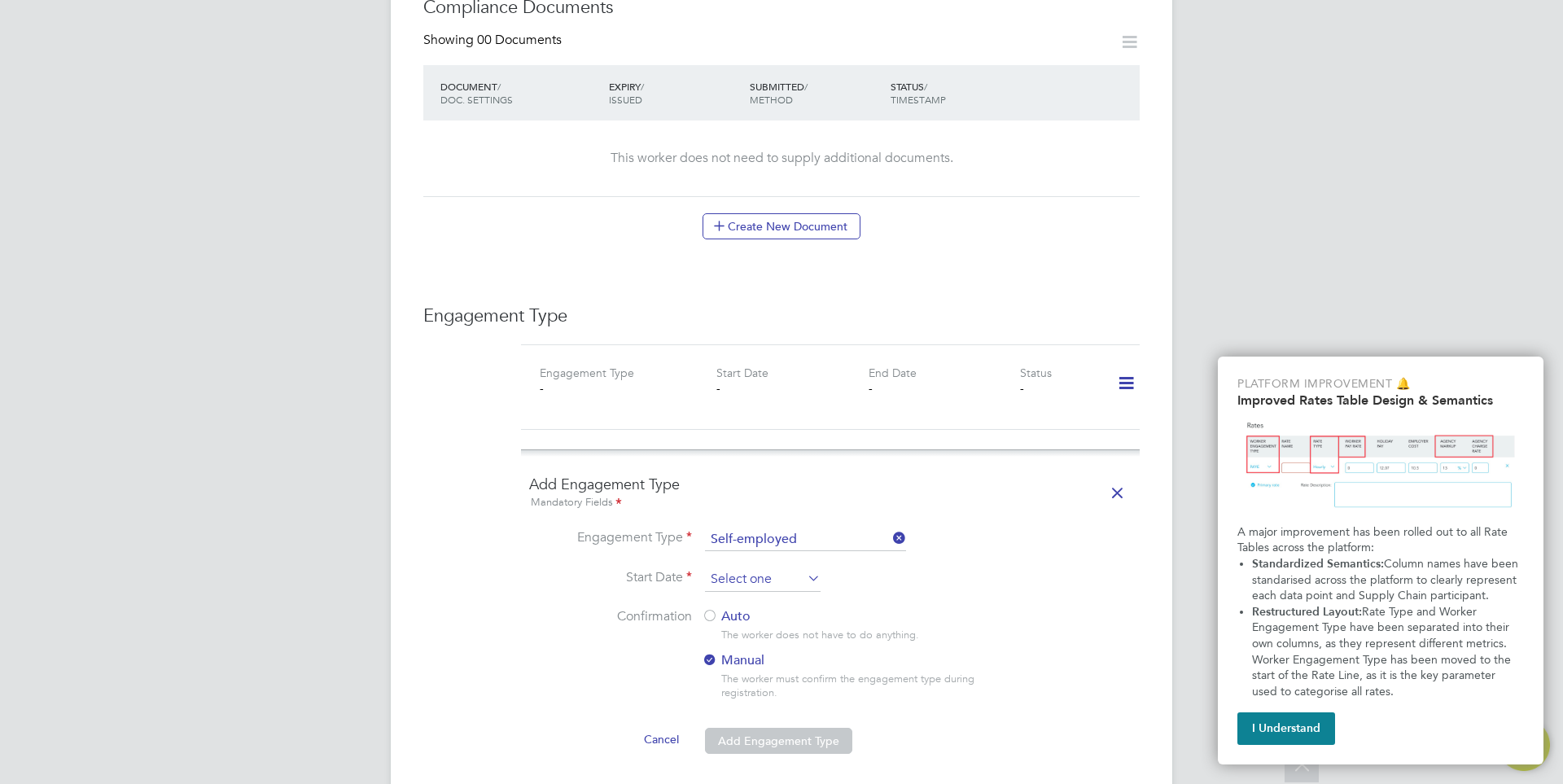
click at [741, 575] on input at bounding box center [763, 579] width 115 height 24
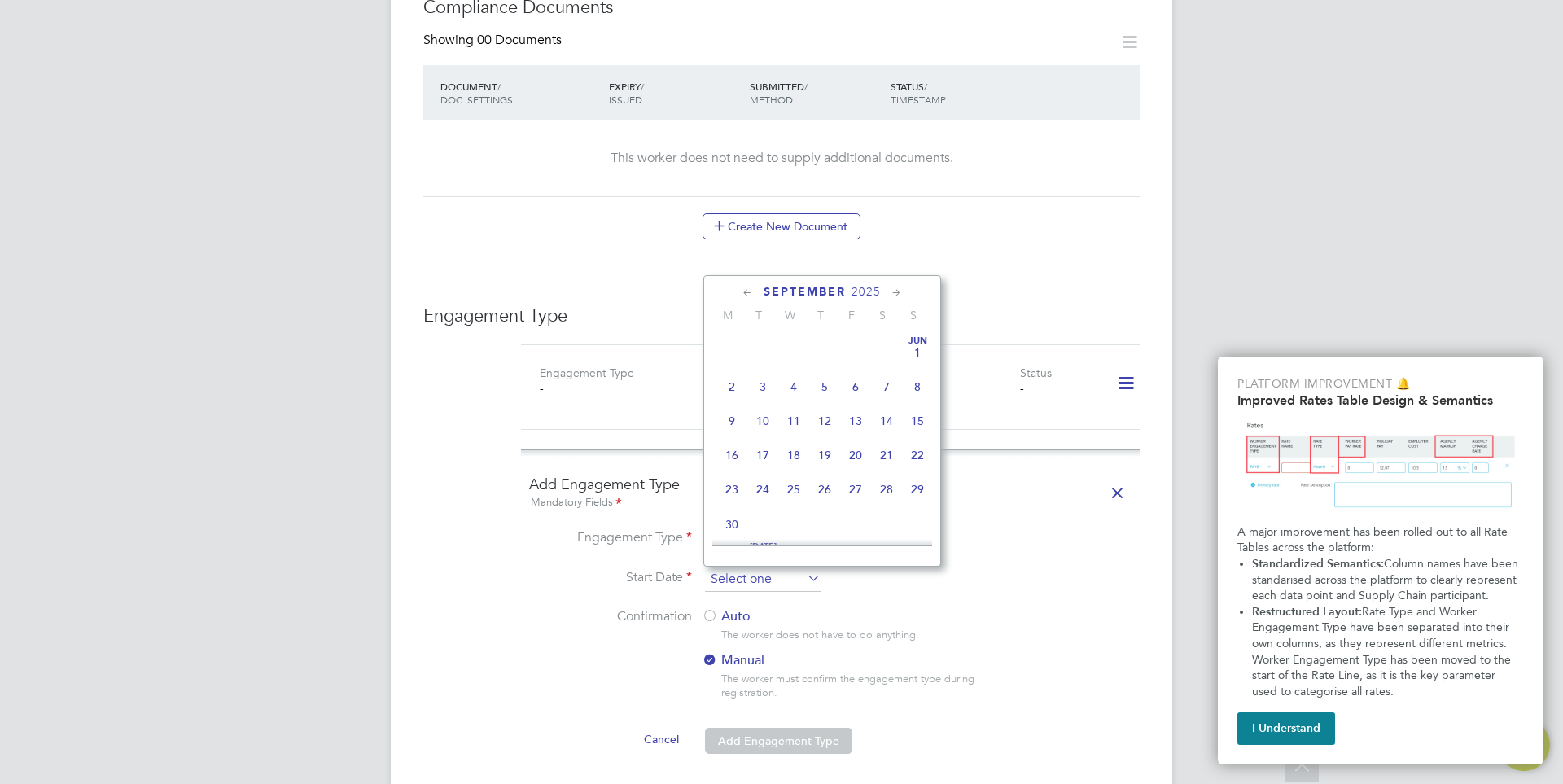
scroll to position [493, 0]
click at [733, 424] on span "Sep 1" at bounding box center [731, 409] width 31 height 31
type input "01 Sep 2025"
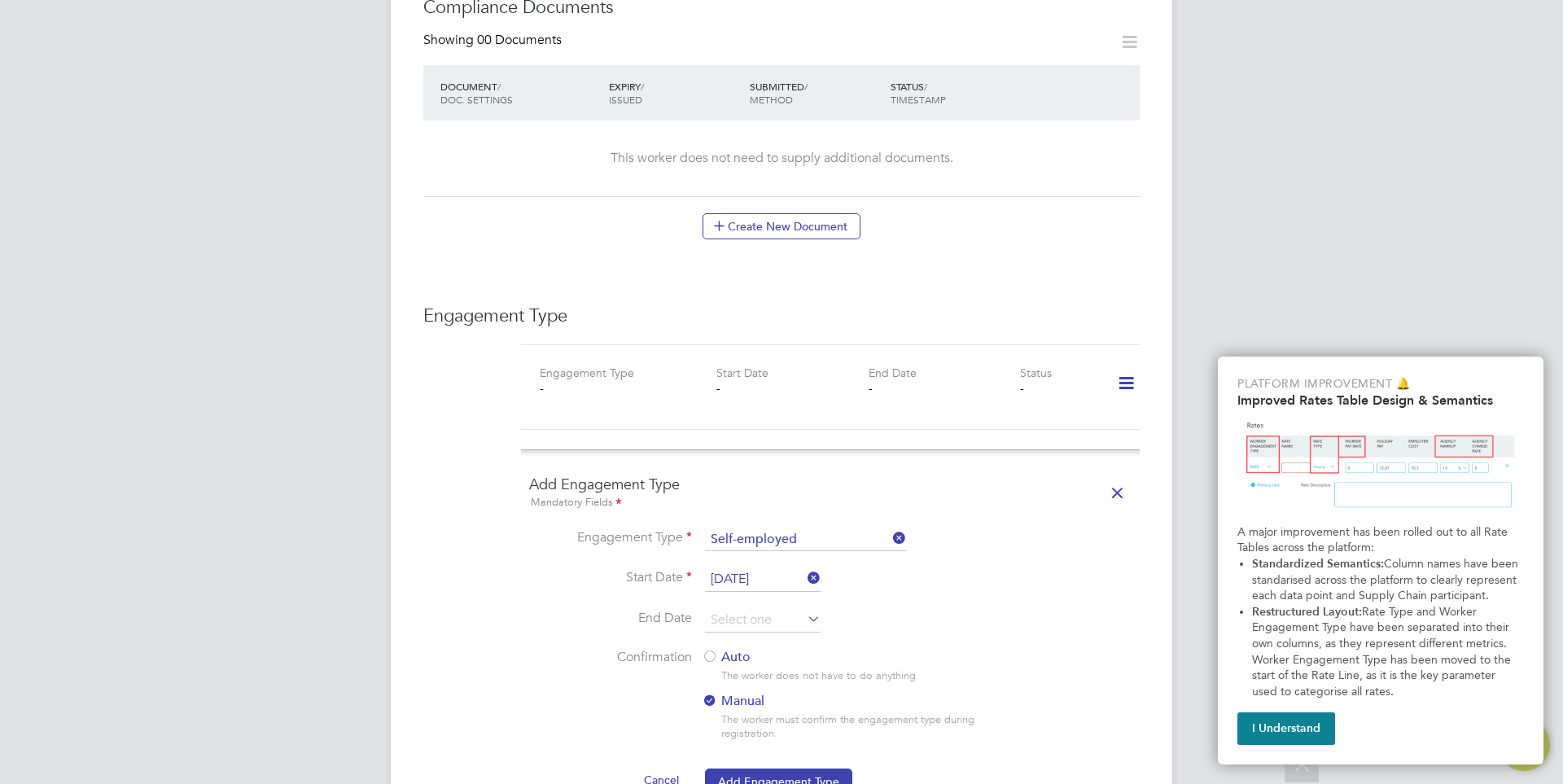
click at [752, 605] on li "Start Date 01 Sep 2025" at bounding box center [831, 588] width 603 height 41
click at [752, 606] on li "Start Date 01 Sep 2025" at bounding box center [831, 588] width 603 height 41
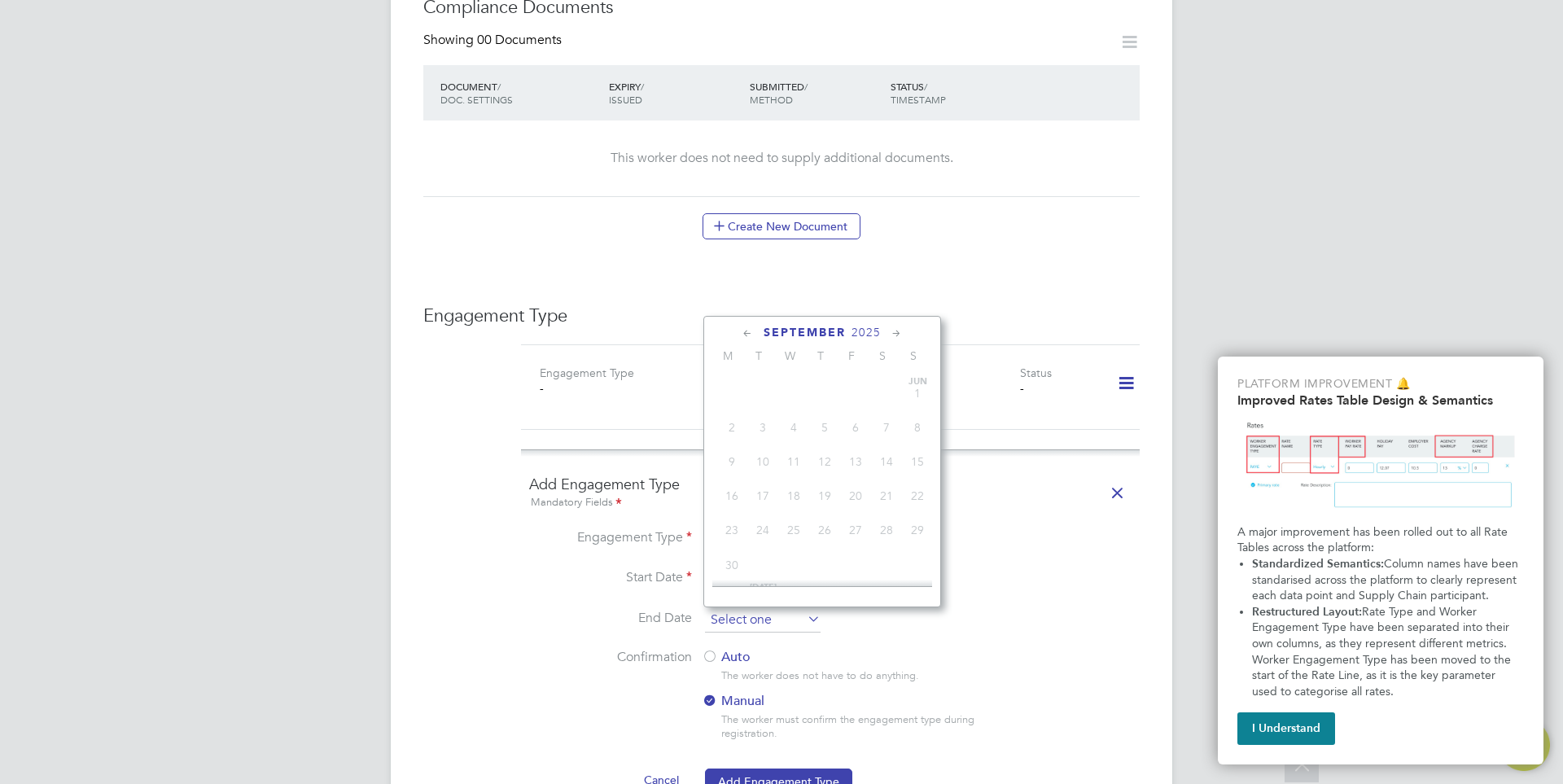
click at [752, 613] on input at bounding box center [763, 620] width 115 height 24
click at [732, 459] on span "Sep 1" at bounding box center [731, 449] width 31 height 31
type input "01 Sep 2025"
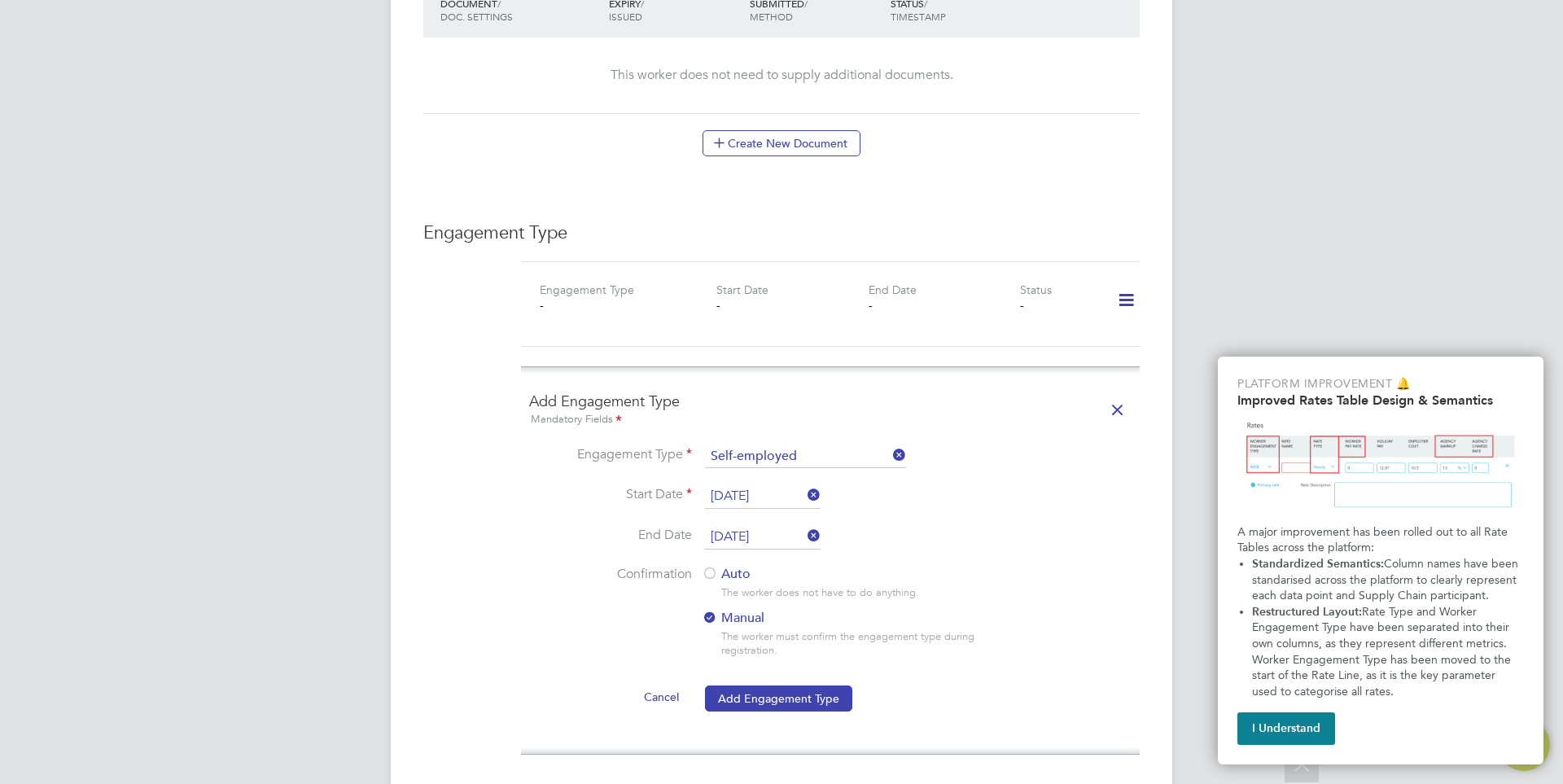
scroll to position [977, 0]
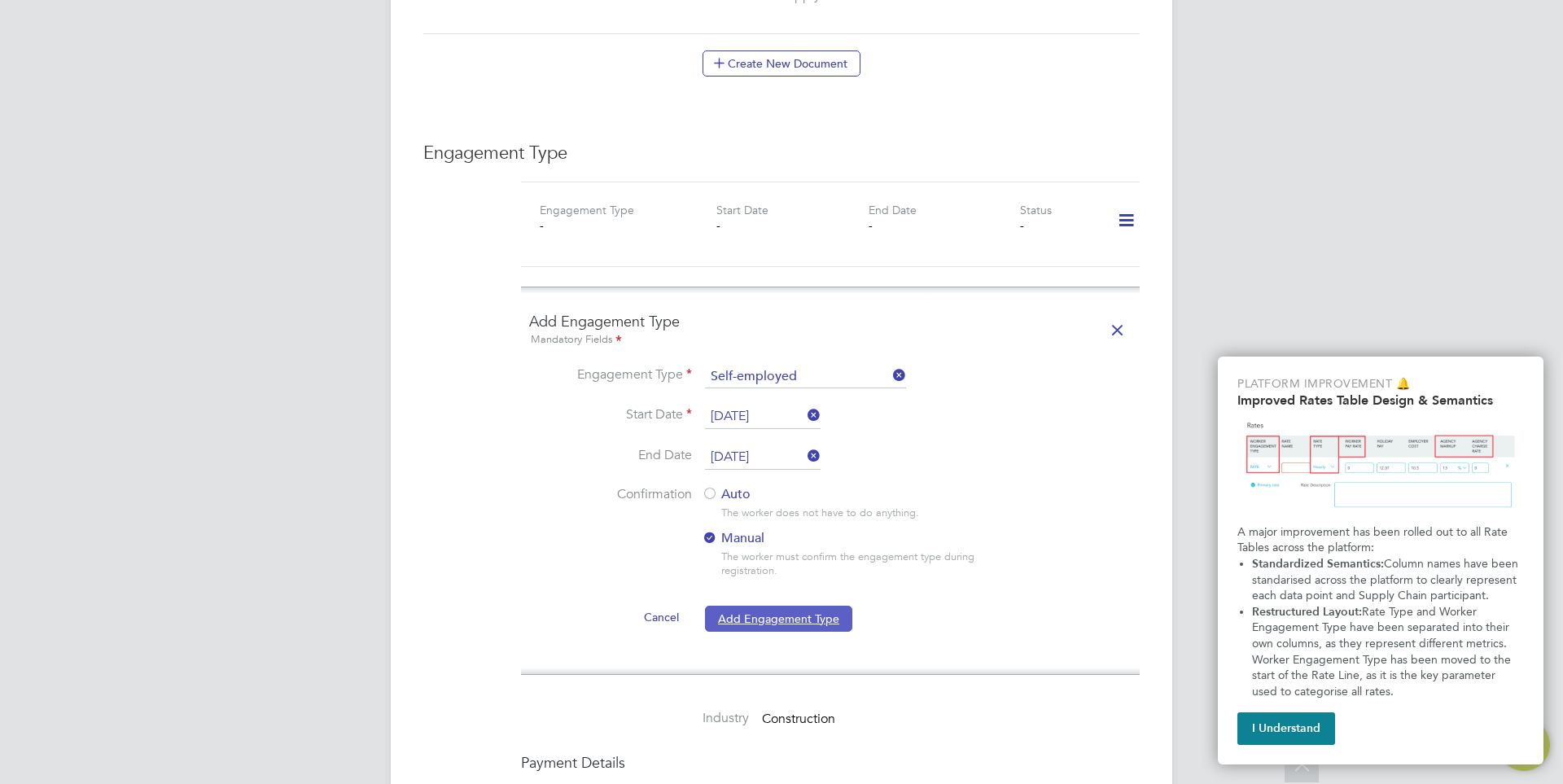
click at [788, 617] on button "Add Engagement Type" at bounding box center [779, 618] width 148 height 26
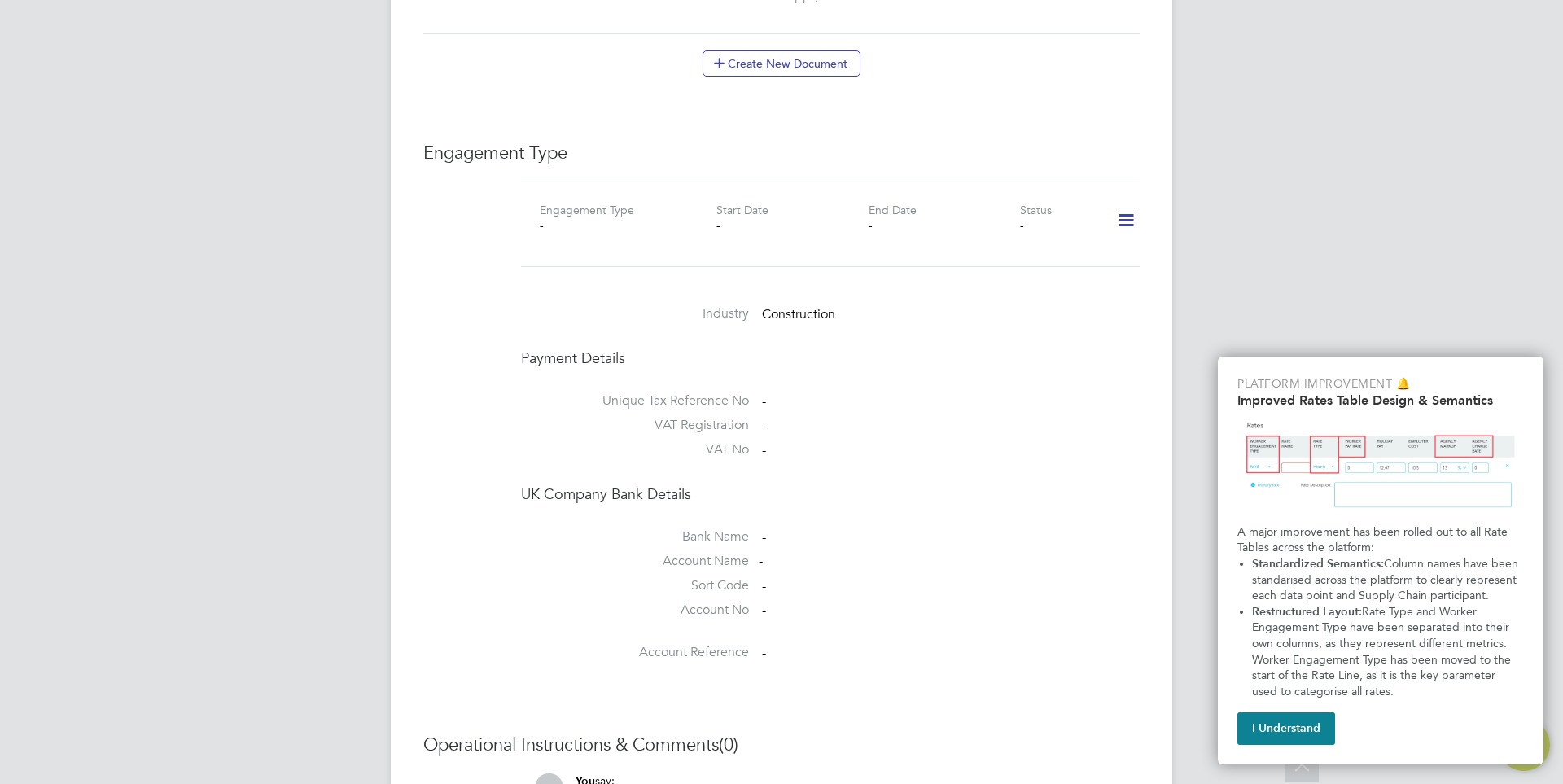
scroll to position [994, 0]
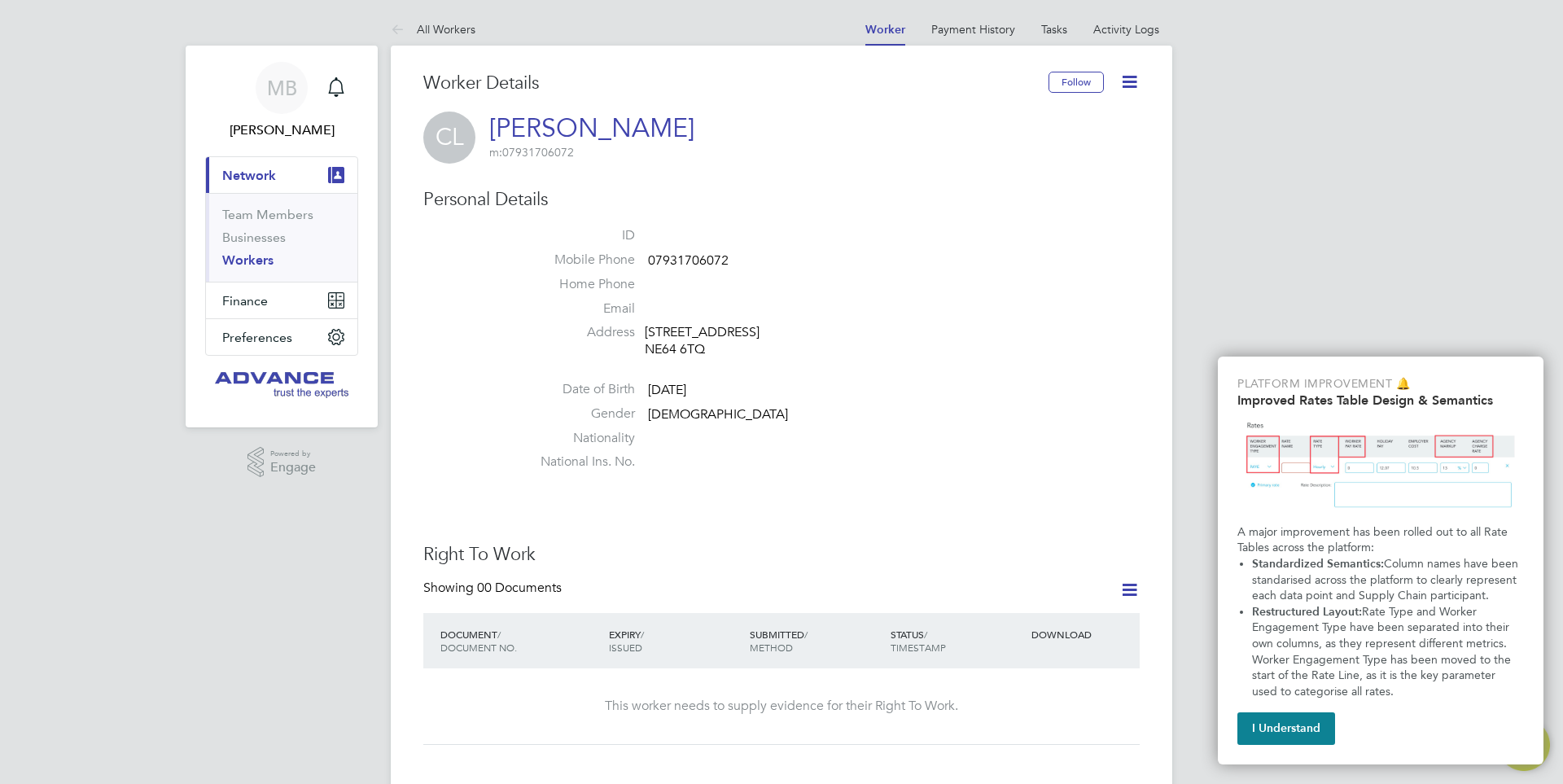
click at [678, 256] on span "07931706072" at bounding box center [689, 260] width 80 height 16
copy span "07931706072"
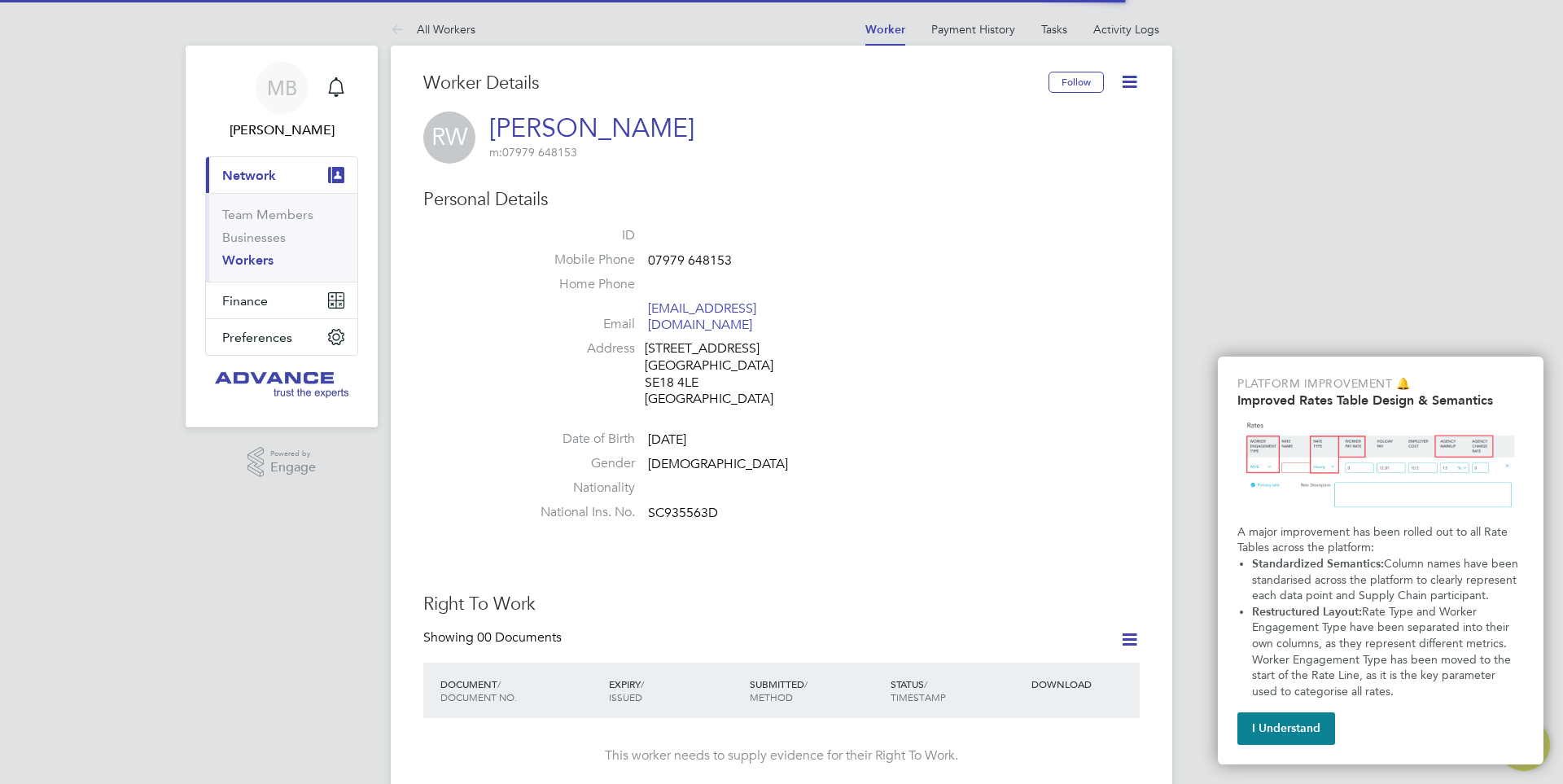
click at [689, 258] on span "07979 648153" at bounding box center [690, 260] width 84 height 16
copy span "648153"
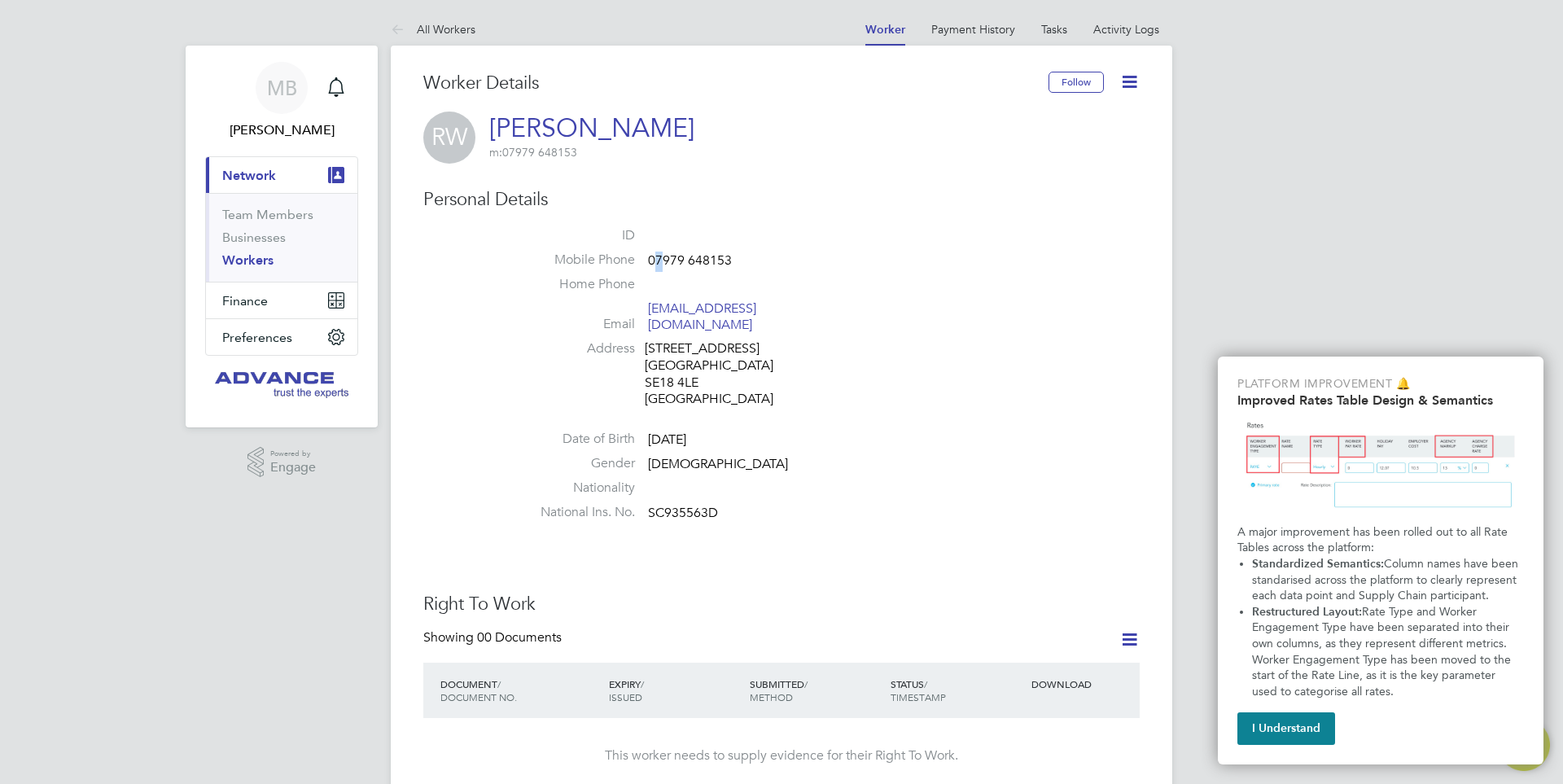
click at [661, 255] on span "07979 648153" at bounding box center [690, 260] width 84 height 16
click at [727, 261] on span "07979 648153" at bounding box center [690, 260] width 84 height 16
drag, startPoint x: 736, startPoint y: 260, endPoint x: 515, endPoint y: 140, distance: 251.5
click at [650, 259] on li "Mobile Phone [PHONE_NUMBER]" at bounding box center [831, 263] width 619 height 24
copy span "07979 648153"
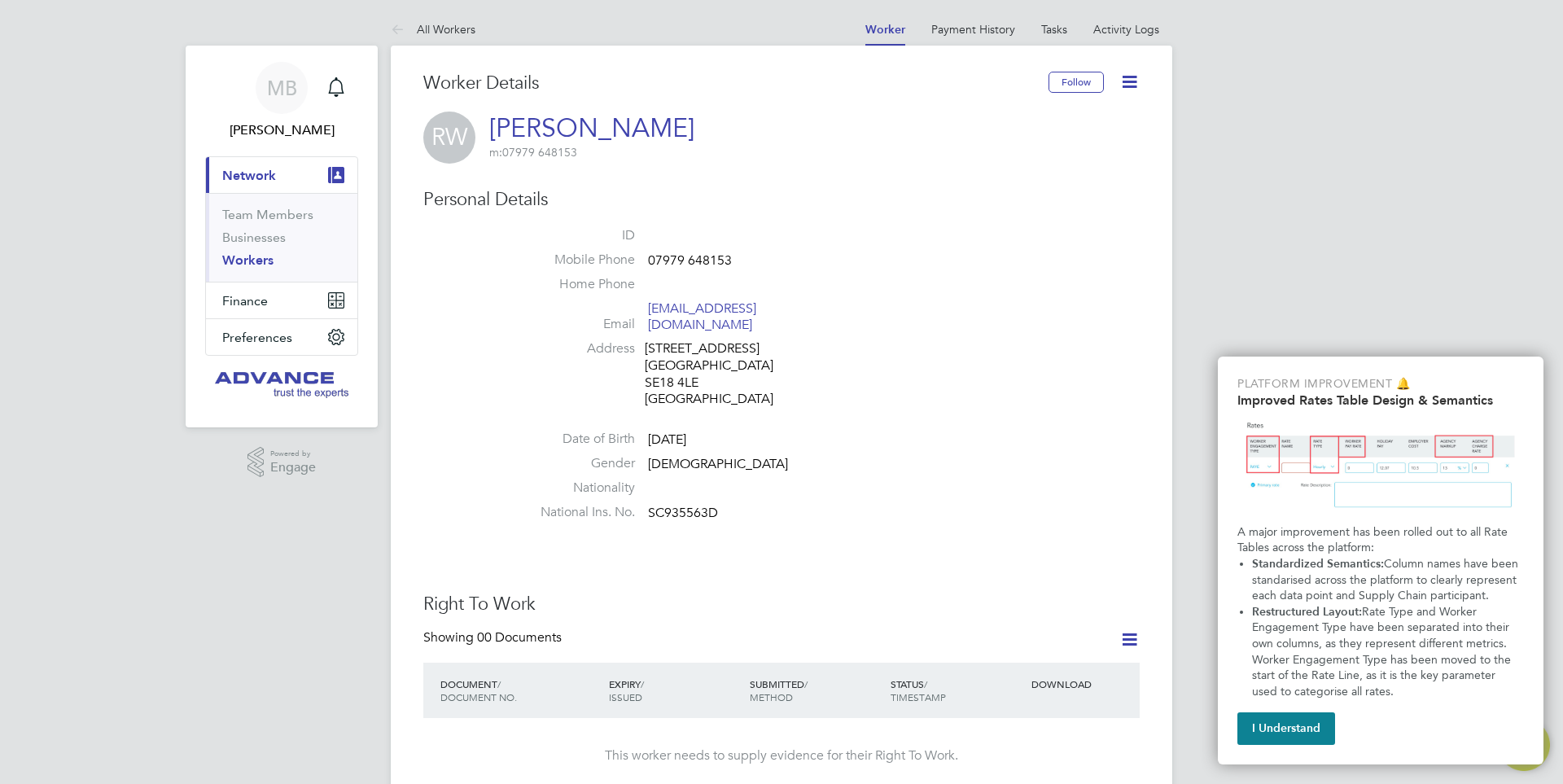
click at [818, 323] on li "Email [EMAIL_ADDRESS][DOMAIN_NAME]" at bounding box center [831, 320] width 619 height 40
drag, startPoint x: 814, startPoint y: 308, endPoint x: 648, endPoint y: 311, distance: 166.0
click at [648, 311] on li "Email [EMAIL_ADDRESS][DOMAIN_NAME]" at bounding box center [831, 320] width 619 height 40
copy link "[EMAIL_ADDRESS][DOMAIN_NAME]"
